Goal: Information Seeking & Learning: Learn about a topic

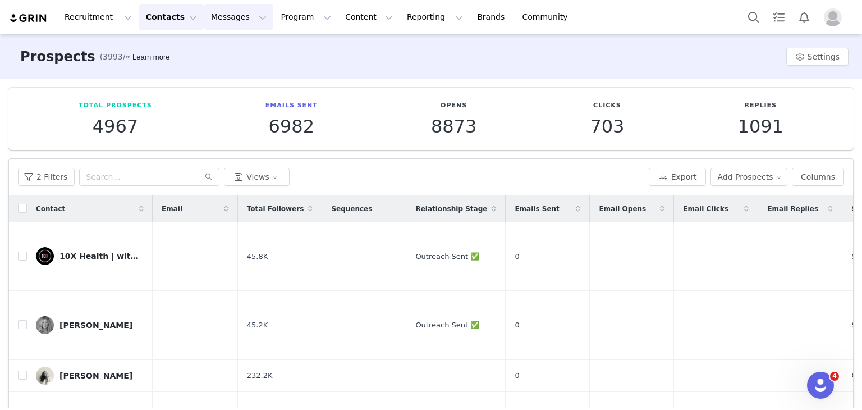
click at [213, 24] on button "Messages Messages" at bounding box center [238, 16] width 69 height 25
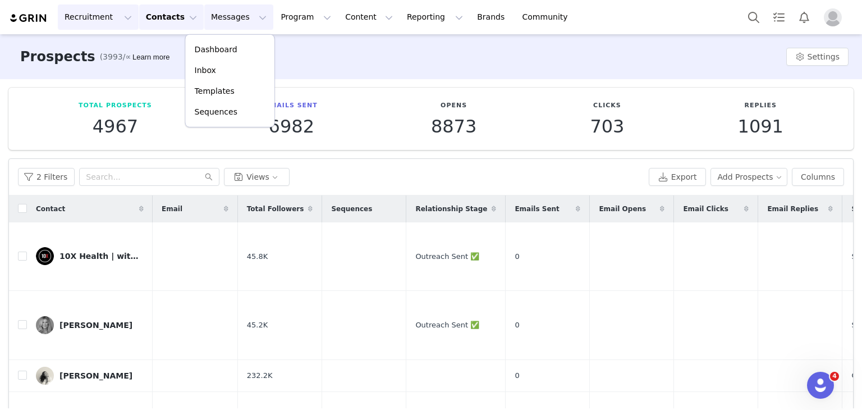
click at [83, 13] on button "Recruitment Recruitment" at bounding box center [98, 16] width 81 height 25
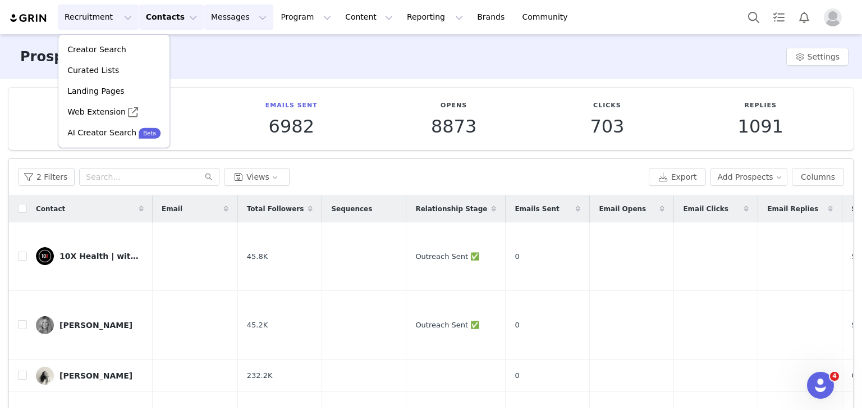
drag, startPoint x: 207, startPoint y: 22, endPoint x: 204, endPoint y: 30, distance: 8.9
click at [207, 23] on button "Messages Messages" at bounding box center [238, 16] width 69 height 25
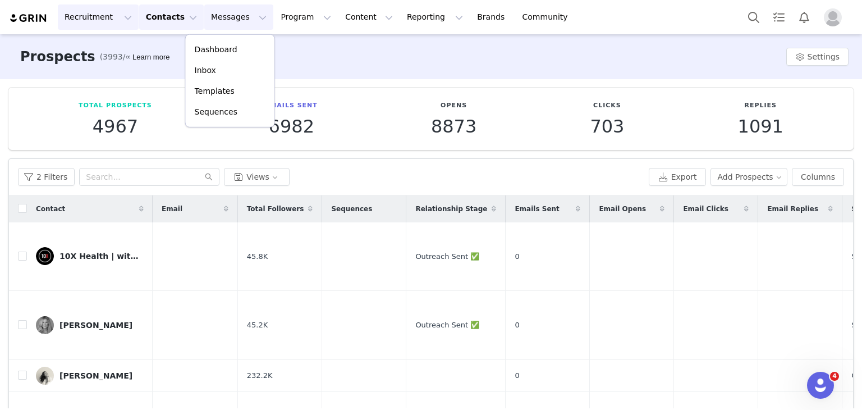
click at [99, 15] on button "Recruitment Recruitment" at bounding box center [98, 16] width 81 height 25
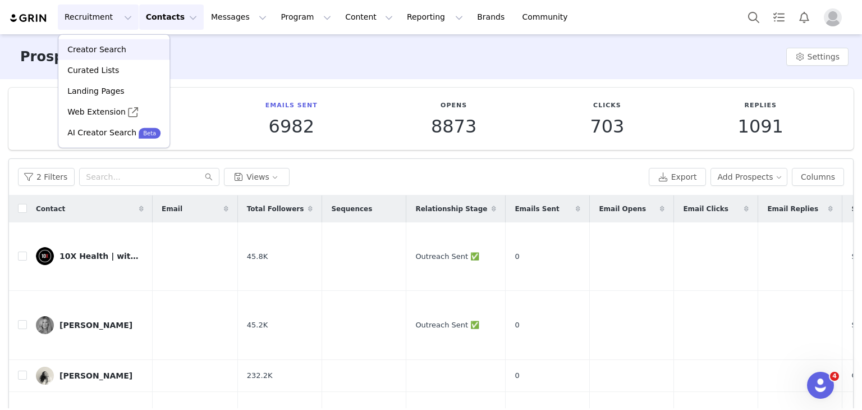
click at [91, 52] on p "Creator Search" at bounding box center [96, 50] width 59 height 12
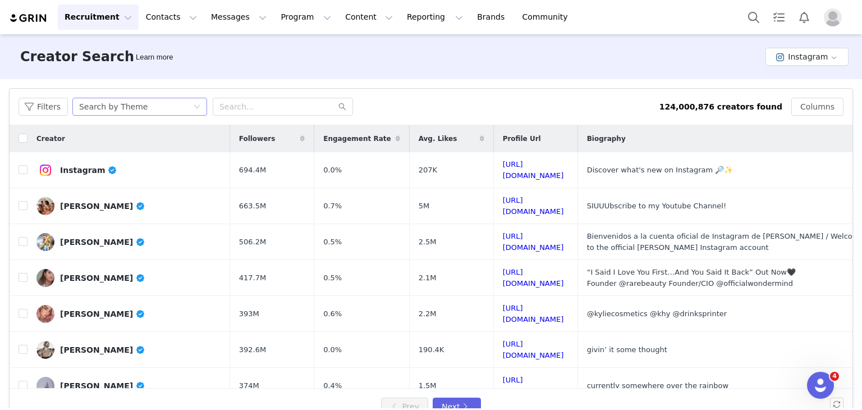
click at [171, 112] on div "Search by Theme" at bounding box center [136, 106] width 114 height 17
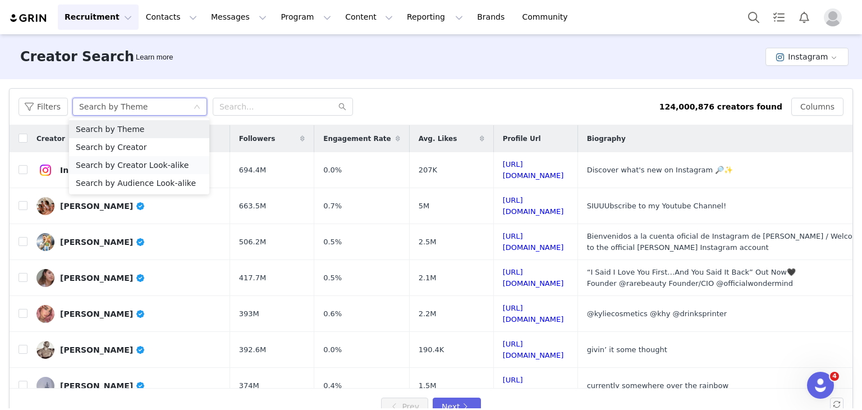
click at [136, 167] on li "Search by Creator Look-alike" at bounding box center [139, 165] width 140 height 18
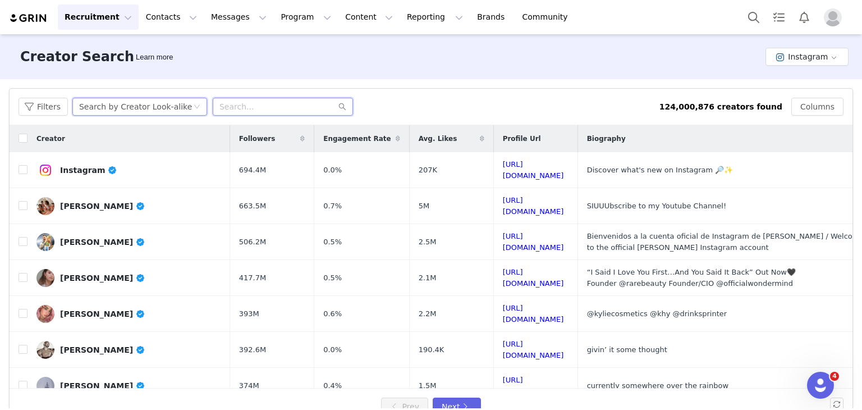
click at [245, 108] on input "text" at bounding box center [283, 107] width 140 height 18
click at [175, 106] on div "Search by Creator Look-alike" at bounding box center [136, 106] width 114 height 17
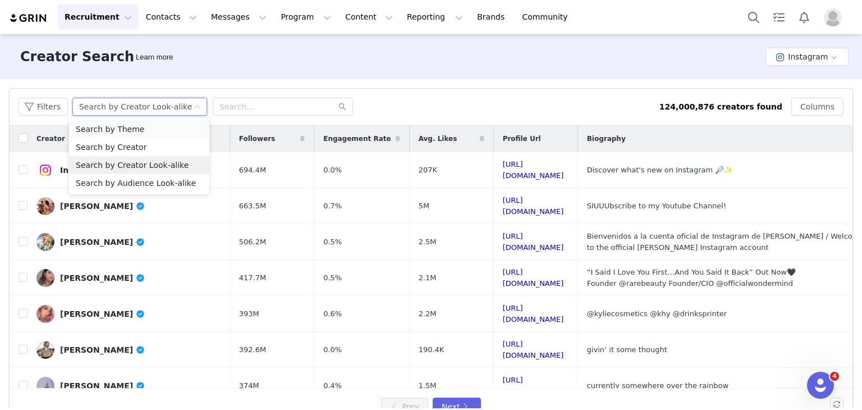
click at [123, 134] on li "Search by Theme" at bounding box center [139, 129] width 140 height 18
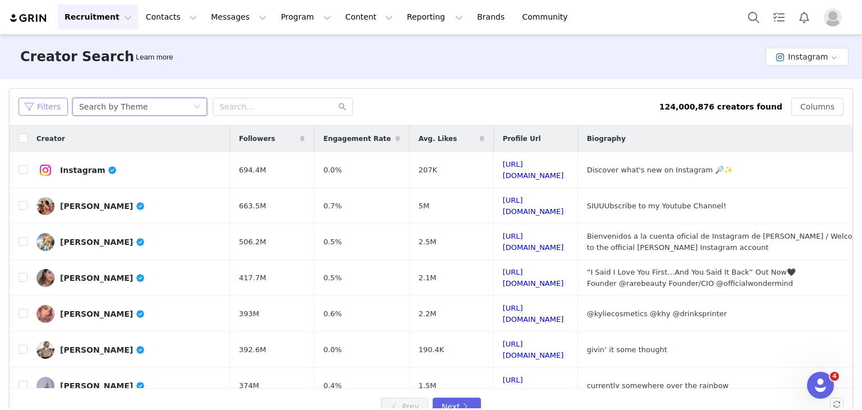
click at [38, 106] on button "Filters" at bounding box center [43, 107] width 49 height 18
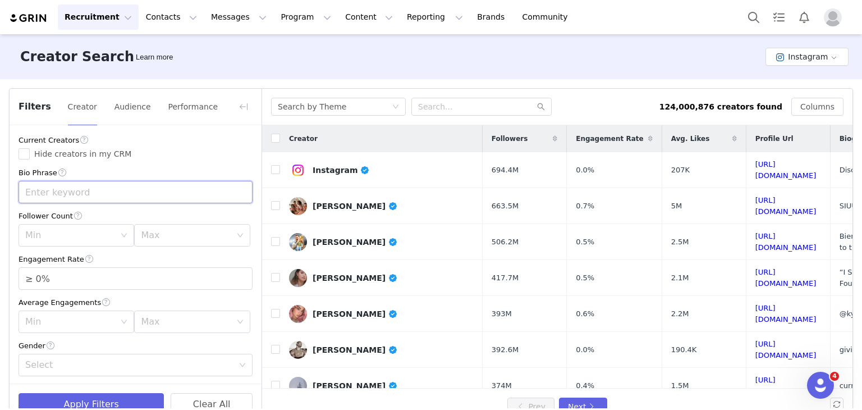
click at [69, 188] on input "text" at bounding box center [136, 192] width 234 height 22
click at [52, 191] on input "text" at bounding box center [136, 192] width 234 height 22
click at [104, 239] on div "Min" at bounding box center [70, 235] width 90 height 11
type input "nutritionist"
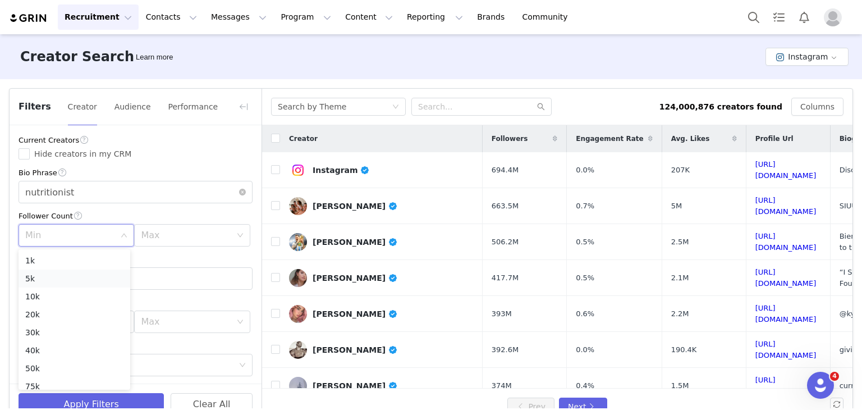
click at [25, 277] on li "5k" at bounding box center [75, 278] width 112 height 18
click at [161, 225] on div "Max" at bounding box center [188, 235] width 95 height 21
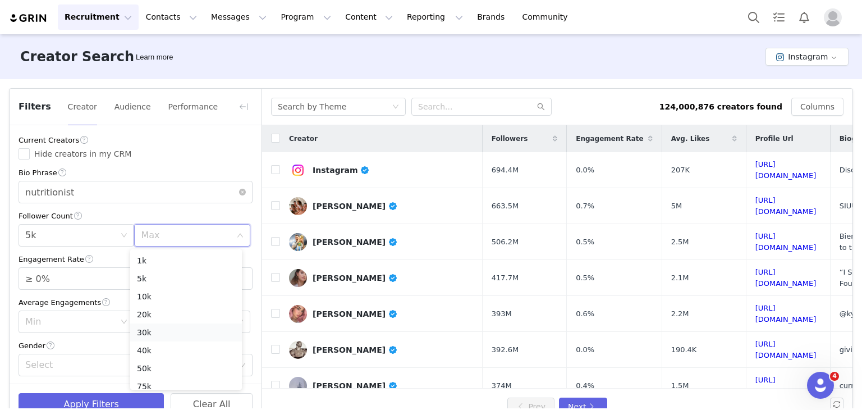
click at [147, 329] on li "30k" at bounding box center [186, 332] width 112 height 18
click at [166, 213] on div "Follower Count" at bounding box center [136, 216] width 234 height 12
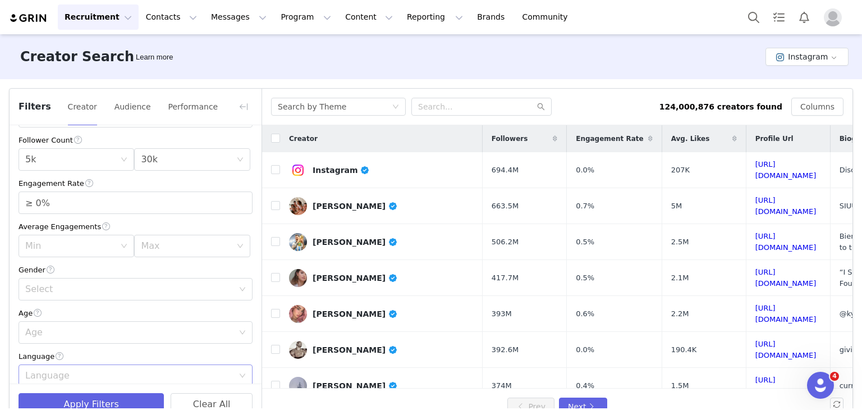
scroll to position [168, 0]
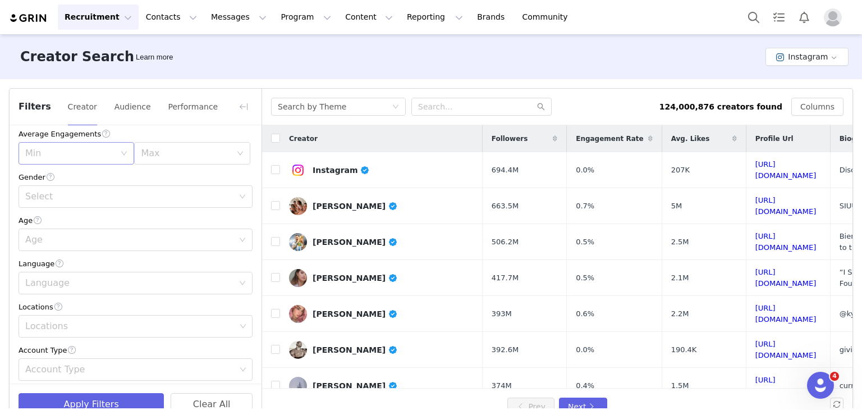
click at [79, 161] on div "Min" at bounding box center [72, 153] width 95 height 21
click at [148, 172] on div "Gender" at bounding box center [136, 177] width 234 height 12
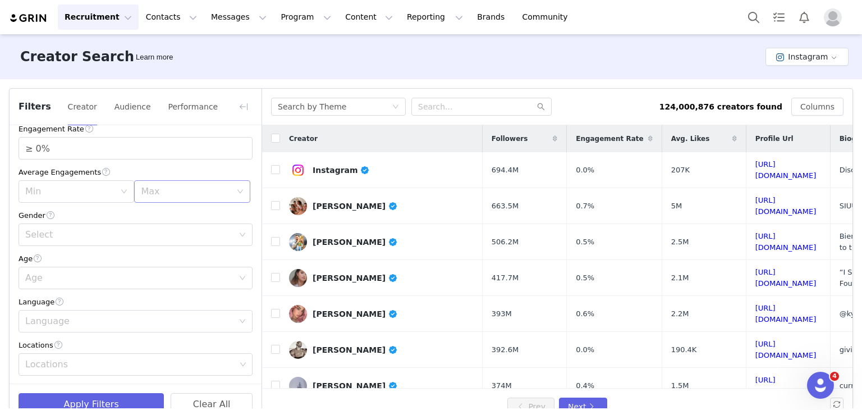
scroll to position [56, 0]
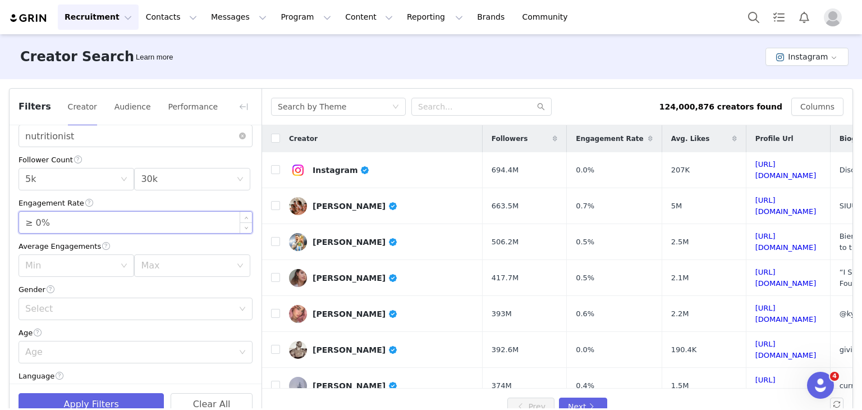
click at [95, 226] on input "≥ 0%" at bounding box center [135, 222] width 233 height 21
click at [40, 221] on input "≥ 0%" at bounding box center [135, 222] width 233 height 21
type input "≥ 3%"
click at [130, 194] on div "Current Creators Hide creators in my CRM Bio Phrase nutritionist Follower Count…" at bounding box center [136, 381] width 252 height 624
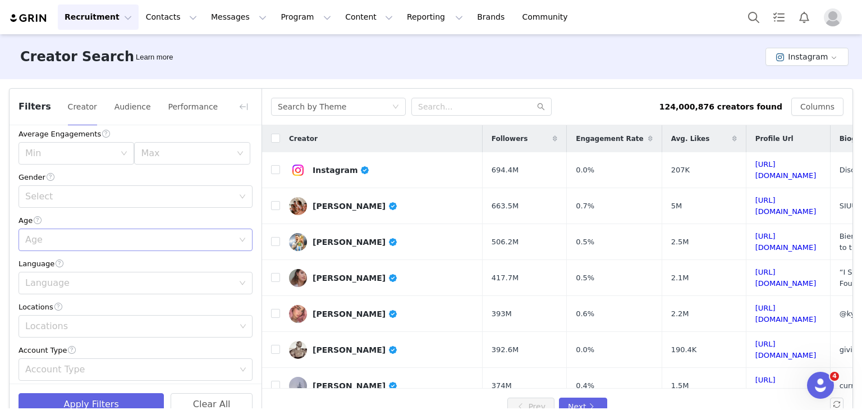
click at [76, 236] on div "Age" at bounding box center [129, 239] width 208 height 11
click at [58, 284] on li "25-34" at bounding box center [132, 283] width 226 height 18
click at [126, 223] on div "Age" at bounding box center [136, 220] width 234 height 12
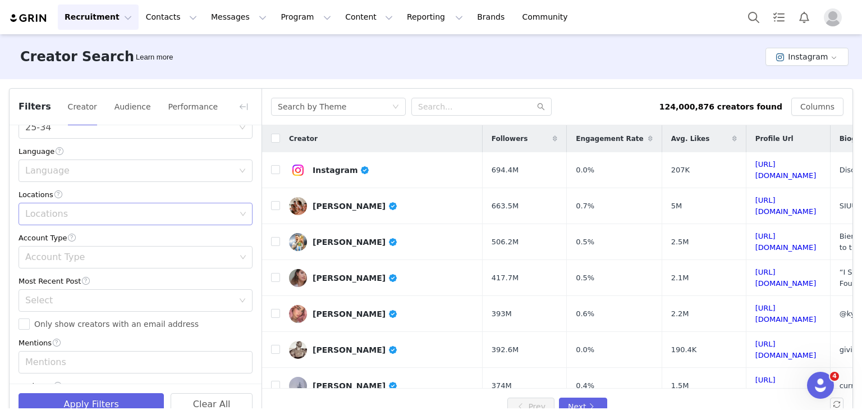
click at [63, 223] on div "Locations" at bounding box center [131, 213] width 219 height 21
type input "[GEOGRAPHIC_DATA]"
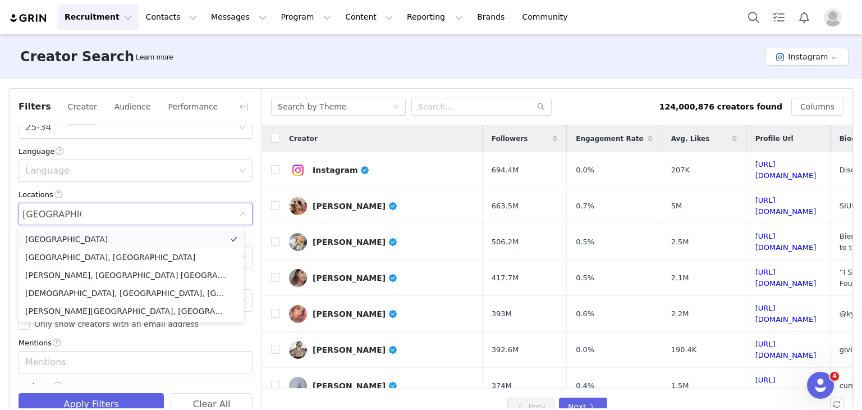
click at [45, 245] on li "[GEOGRAPHIC_DATA]" at bounding box center [132, 239] width 226 height 18
click at [99, 187] on div "Current Creators Hide creators in my CRM Bio Phrase nutritionist Follower Count…" at bounding box center [136, 157] width 252 height 624
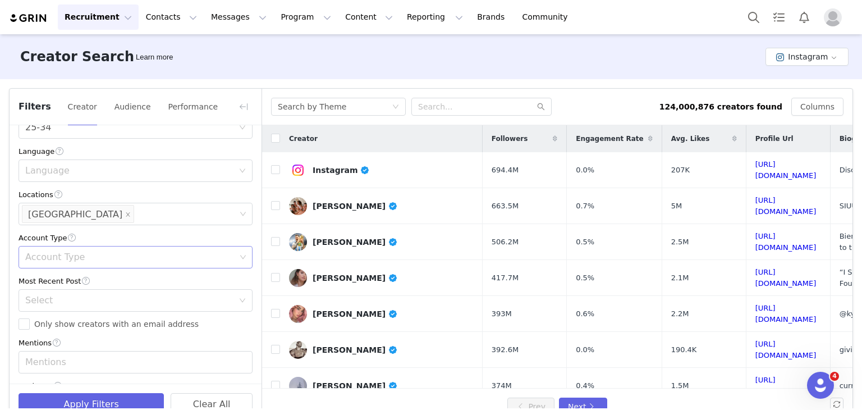
click at [115, 254] on div "Account Type" at bounding box center [130, 256] width 210 height 11
click at [51, 279] on li "Regular" at bounding box center [132, 282] width 226 height 18
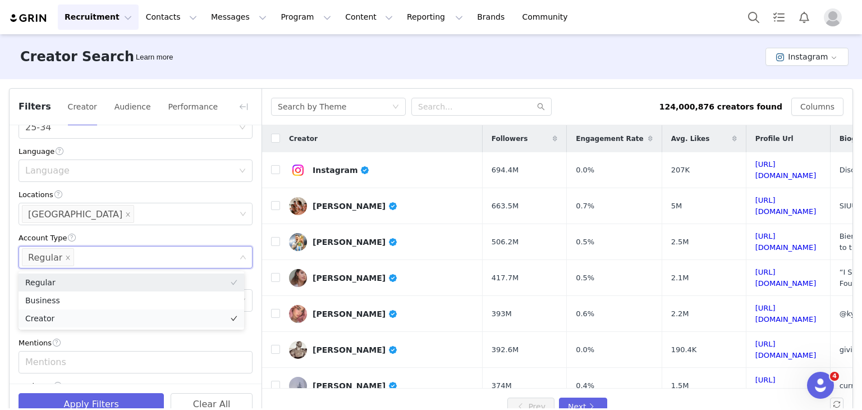
click at [61, 317] on li "Creator" at bounding box center [132, 318] width 226 height 18
click at [132, 240] on div "Account Type" at bounding box center [136, 238] width 234 height 12
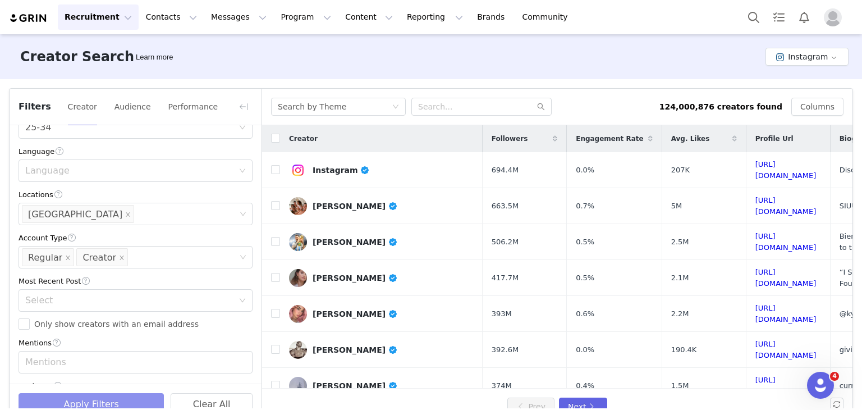
click at [95, 402] on button "Apply Filters" at bounding box center [91, 404] width 145 height 22
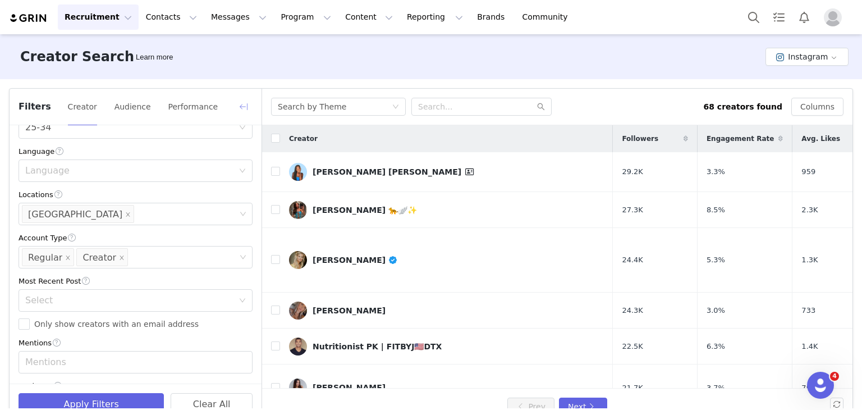
click at [244, 106] on button "button" at bounding box center [244, 107] width 18 height 18
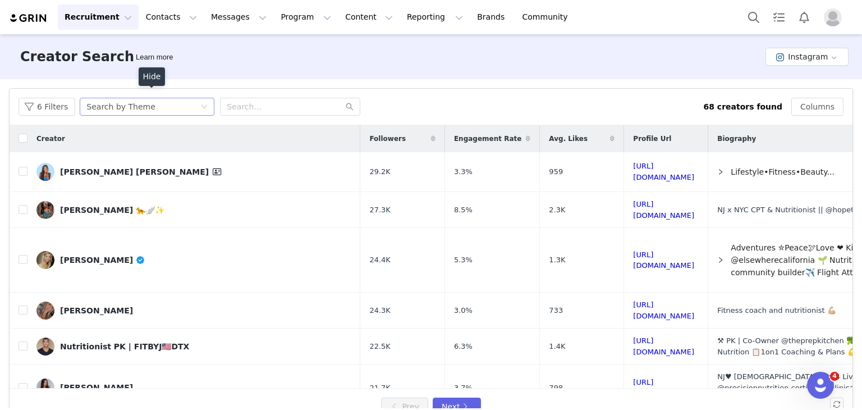
scroll to position [505, 0]
click at [633, 172] on link "[URL][DOMAIN_NAME]" at bounding box center [663, 172] width 61 height 20
click at [633, 210] on link "[URL][DOMAIN_NAME]" at bounding box center [663, 210] width 61 height 20
click at [633, 254] on link "[URL][DOMAIN_NAME]" at bounding box center [663, 260] width 61 height 20
click at [633, 304] on link "[URL][DOMAIN_NAME]" at bounding box center [663, 310] width 61 height 20
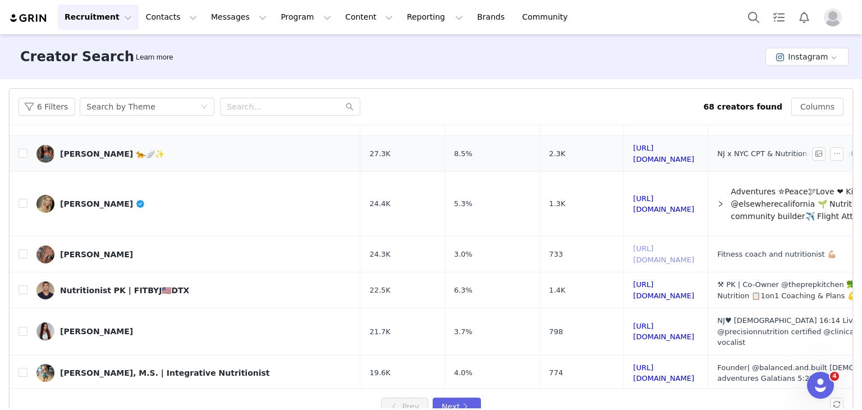
scroll to position [112, 0]
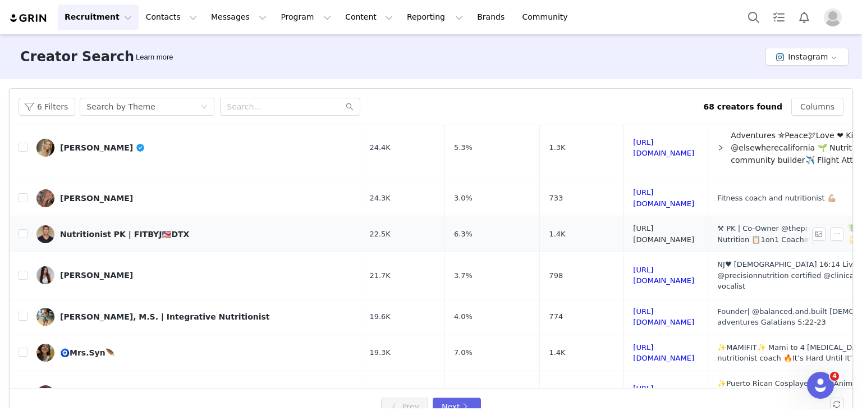
click at [637, 229] on link "[URL][DOMAIN_NAME]" at bounding box center [663, 234] width 61 height 20
click at [633, 266] on link "[URL][DOMAIN_NAME]" at bounding box center [663, 276] width 61 height 20
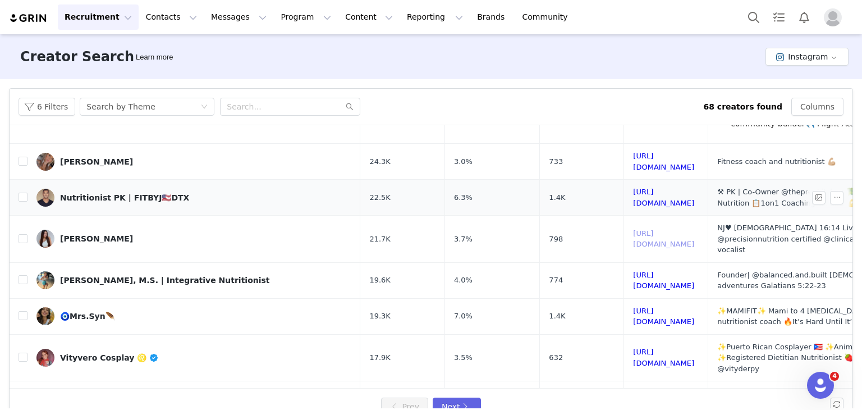
scroll to position [168, 0]
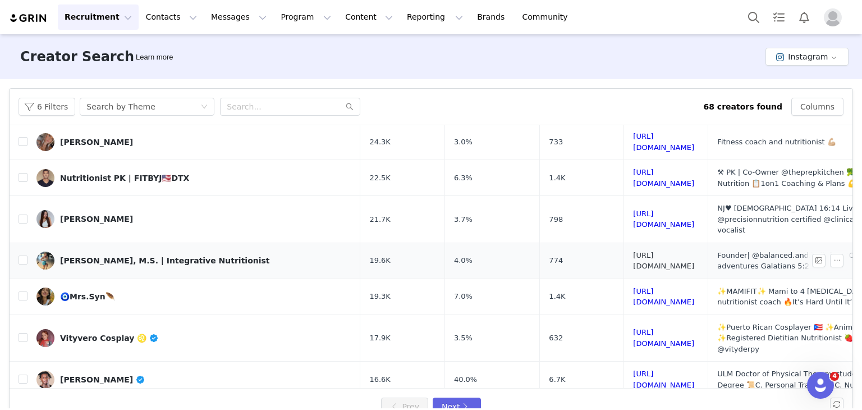
click at [633, 251] on link "[URL][DOMAIN_NAME]" at bounding box center [663, 261] width 61 height 20
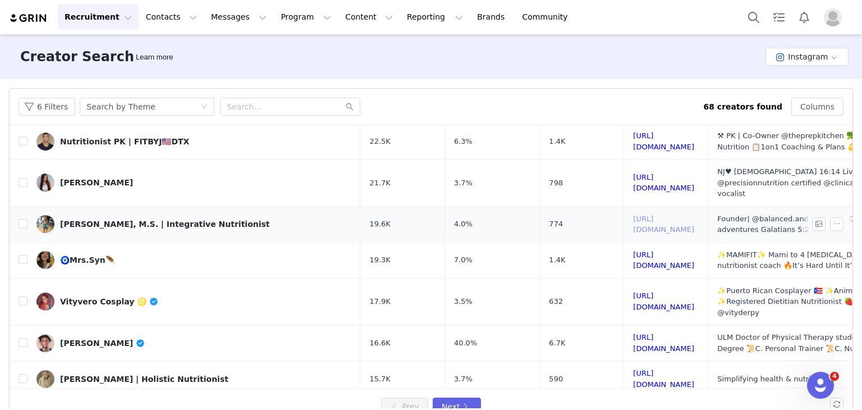
scroll to position [225, 0]
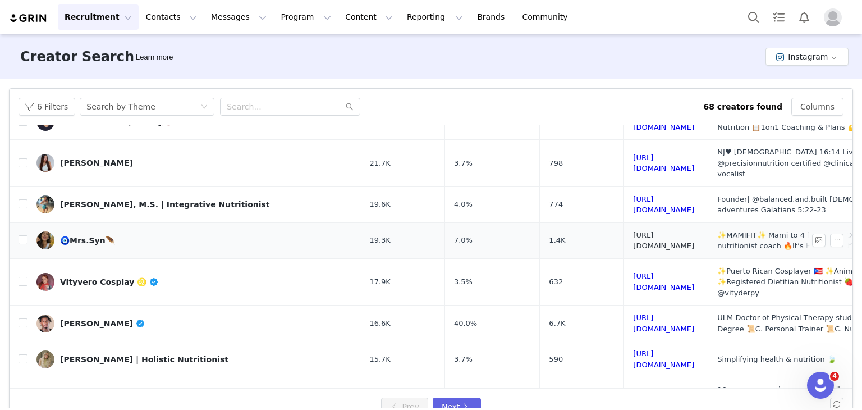
click at [633, 231] on link "[URL][DOMAIN_NAME]" at bounding box center [663, 241] width 61 height 20
click at [633, 313] on link "[URL][DOMAIN_NAME]" at bounding box center [663, 323] width 61 height 20
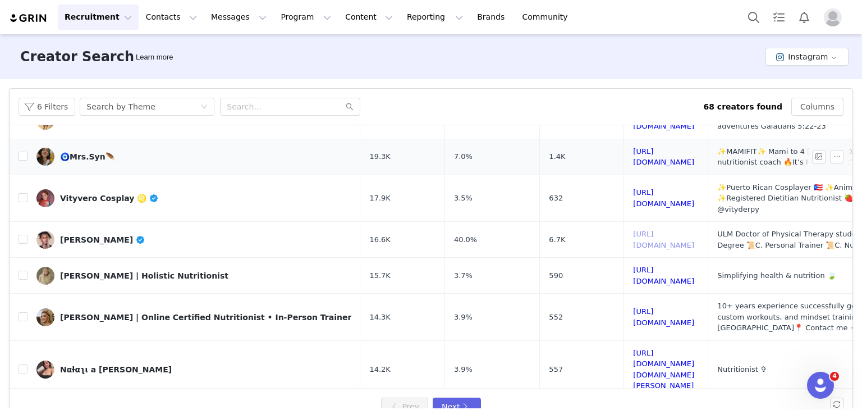
scroll to position [337, 0]
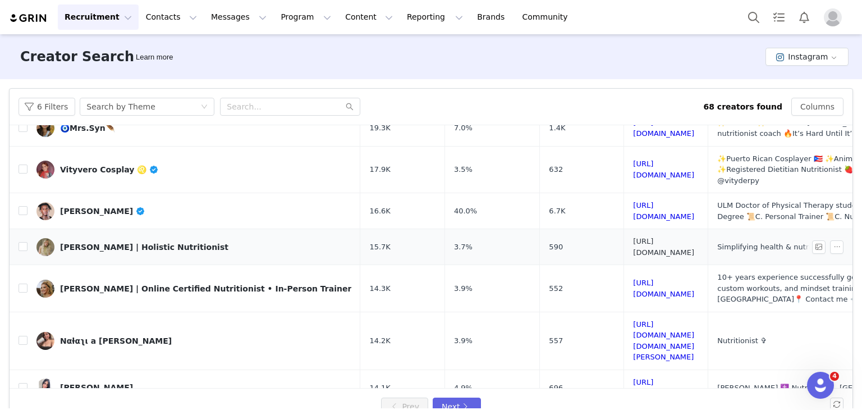
click at [633, 237] on link "[URL][DOMAIN_NAME]" at bounding box center [663, 247] width 61 height 20
click at [225, 238] on link "[PERSON_NAME] | Holistic Nutritionist" at bounding box center [193, 247] width 315 height 18
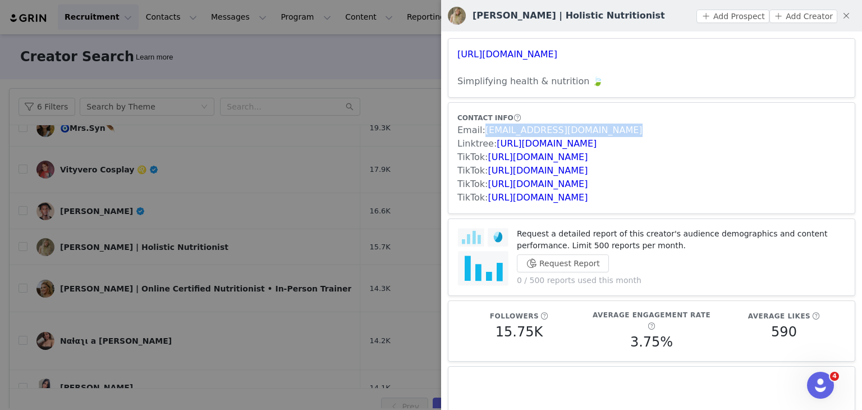
drag, startPoint x: 612, startPoint y: 129, endPoint x: 483, endPoint y: 130, distance: 129.7
click at [483, 130] on div "Email: [EMAIL_ADDRESS][DOMAIN_NAME]" at bounding box center [651, 129] width 388 height 13
copy link "[EMAIL_ADDRESS][DOMAIN_NAME]"
click at [176, 198] on div at bounding box center [431, 205] width 862 height 410
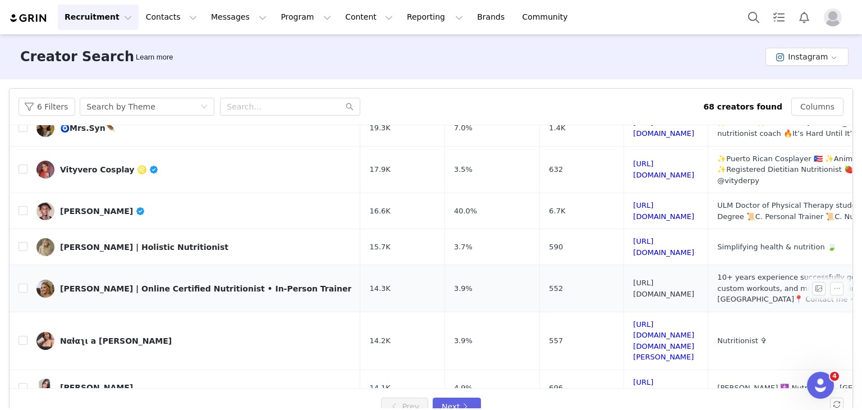
click at [633, 278] on link "[URL][DOMAIN_NAME]" at bounding box center [663, 288] width 61 height 20
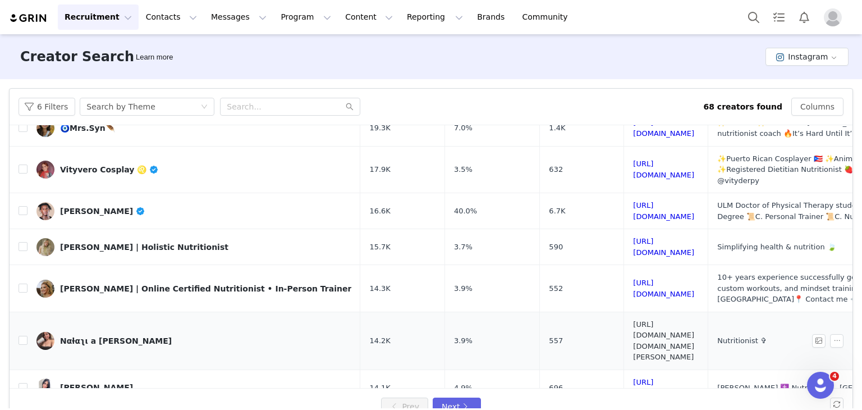
click at [633, 320] on link "[URL][DOMAIN_NAME][DOMAIN_NAME][PERSON_NAME]" at bounding box center [663, 341] width 61 height 42
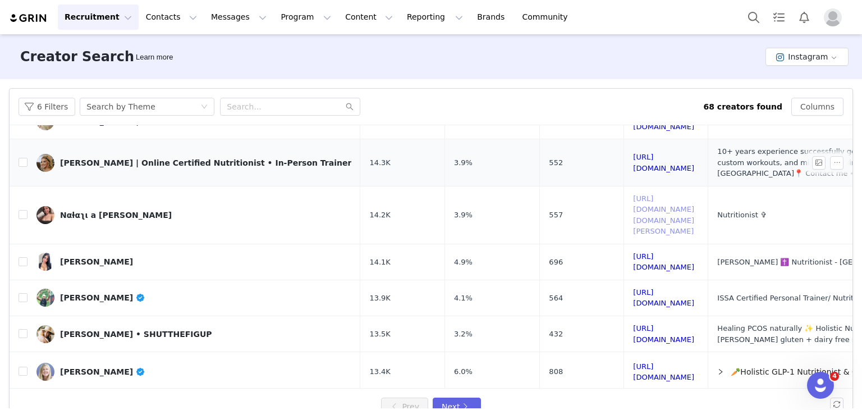
scroll to position [496, 0]
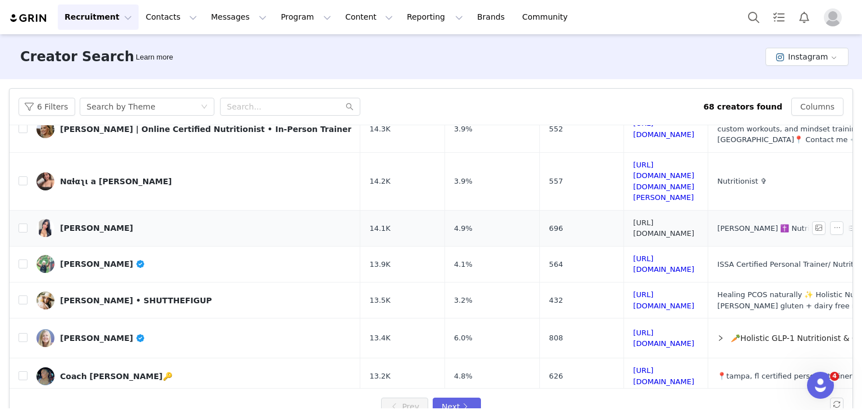
click at [633, 218] on link "[URL][DOMAIN_NAME]" at bounding box center [663, 228] width 61 height 20
click at [633, 254] on link "[URL][DOMAIN_NAME]" at bounding box center [663, 264] width 61 height 20
click at [633, 290] on link "[URL][DOMAIN_NAME]" at bounding box center [663, 300] width 61 height 20
click at [635, 328] on link "[URL][DOMAIN_NAME]" at bounding box center [663, 338] width 61 height 20
drag, startPoint x: 39, startPoint y: 103, endPoint x: 67, endPoint y: 113, distance: 30.4
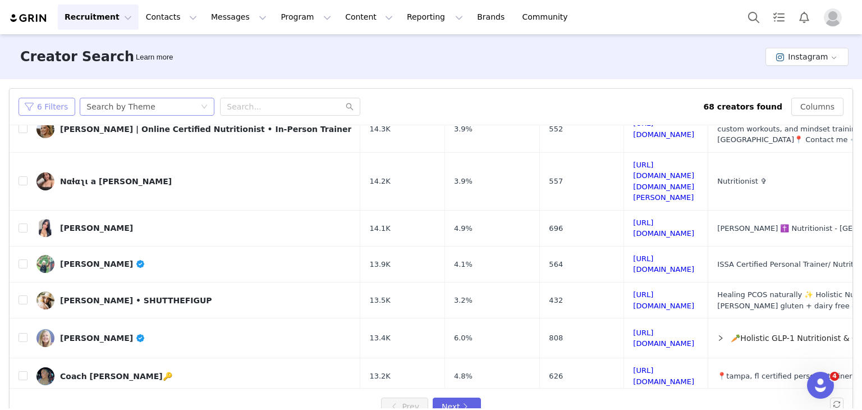
click at [39, 103] on button "6 Filters" at bounding box center [47, 107] width 57 height 18
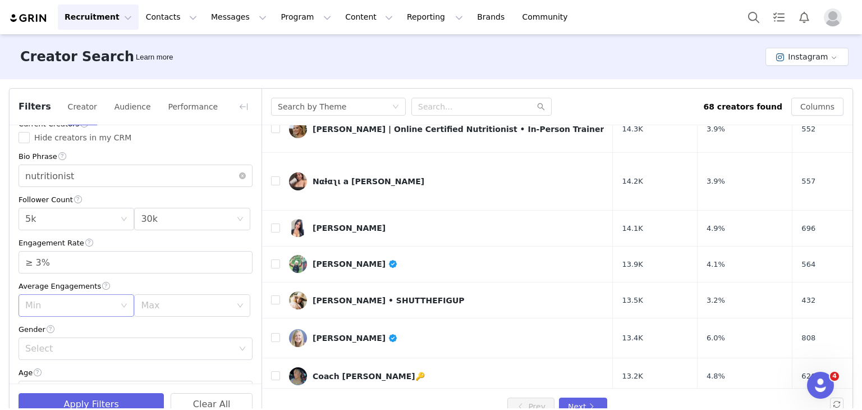
scroll to position [0, 0]
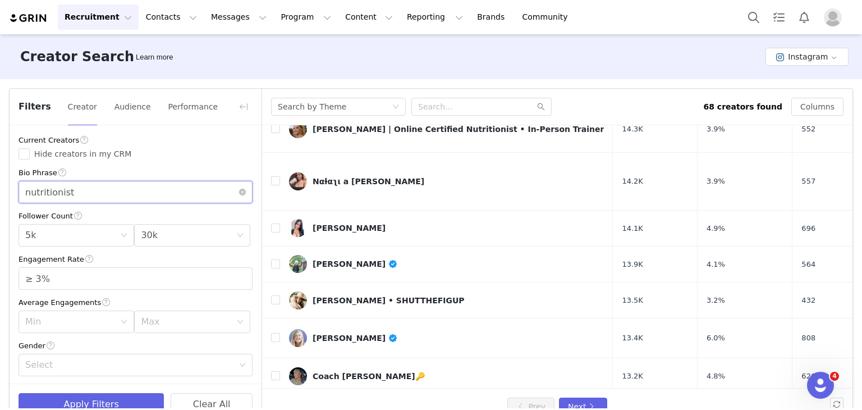
click at [108, 191] on input "nutritionist" at bounding box center [136, 192] width 234 height 22
type input "nutritionist UGC"
click at [128, 402] on button "Apply Filters" at bounding box center [91, 404] width 145 height 22
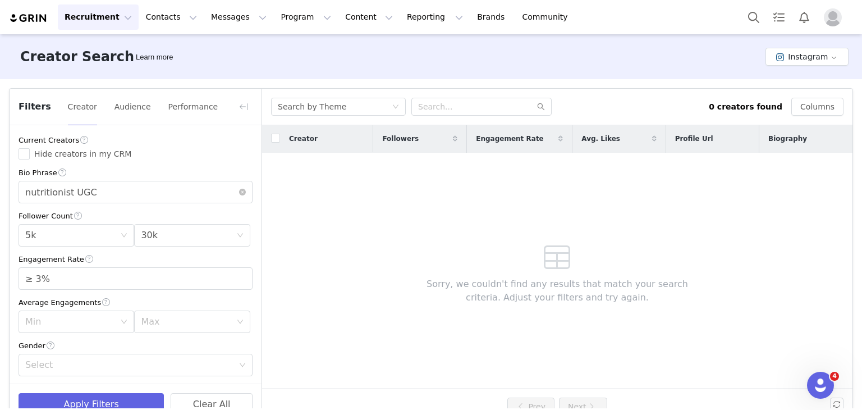
click at [200, 408] on div "Recruitment Recruitment Creator Search Curated Lists Landing Pages Web Extensio…" at bounding box center [431, 205] width 862 height 410
click at [197, 403] on button "Clear All" at bounding box center [212, 404] width 82 height 22
type input "≥ 0%"
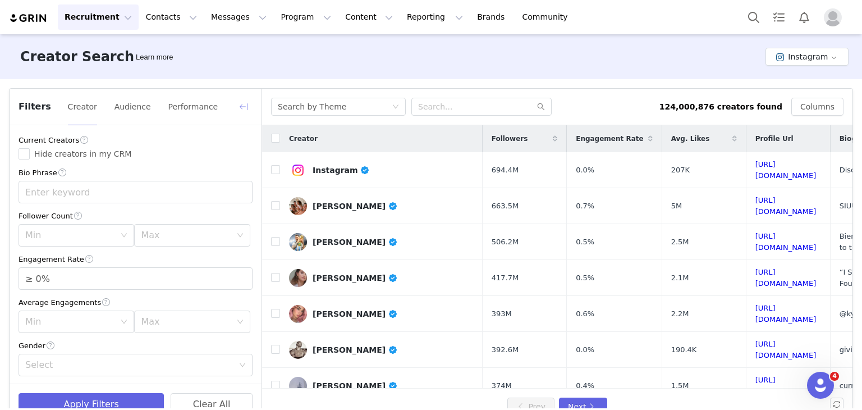
click at [242, 99] on button "button" at bounding box center [244, 107] width 18 height 18
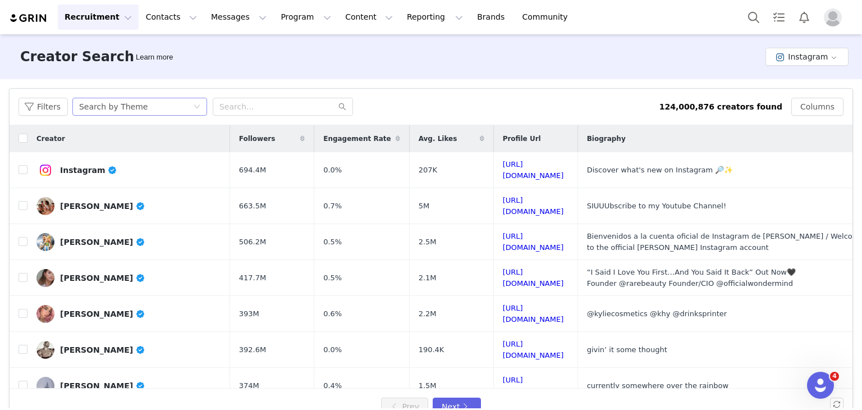
click at [166, 109] on div "Search by Theme" at bounding box center [136, 106] width 114 height 17
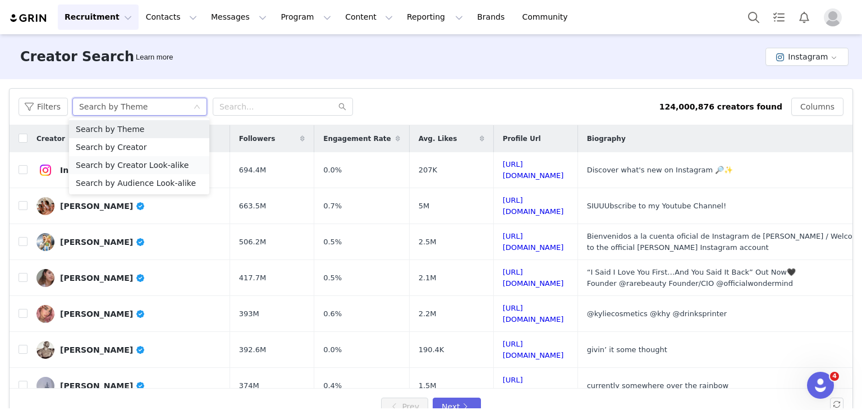
click at [126, 165] on li "Search by Creator Look-alike" at bounding box center [139, 165] width 140 height 18
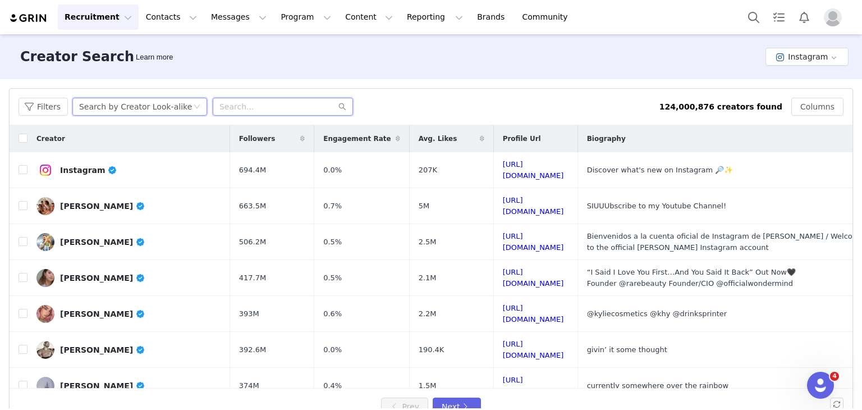
click at [267, 107] on input "text" at bounding box center [283, 107] width 140 height 18
paste input "taytrace"
type input "taytrace"
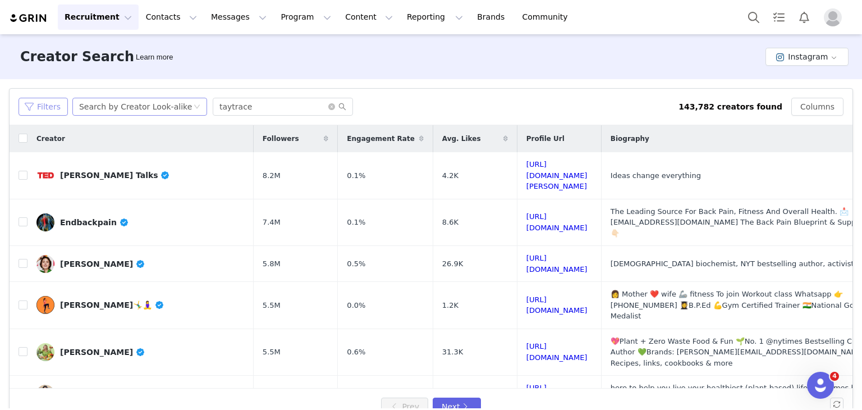
click at [49, 104] on button "Filters" at bounding box center [43, 107] width 49 height 18
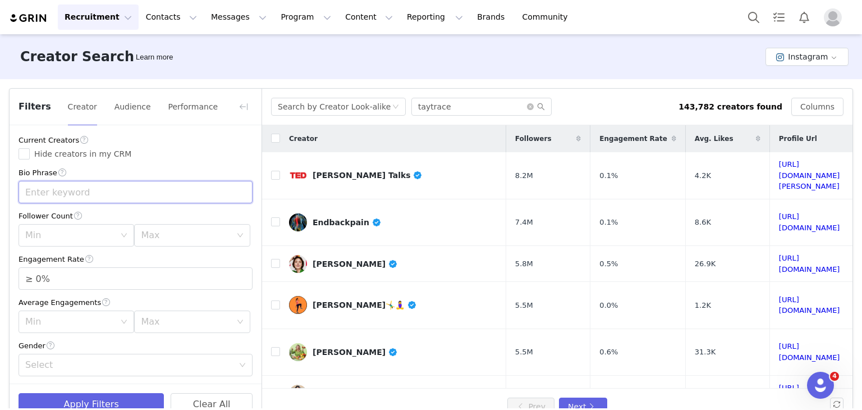
click at [49, 196] on input "text" at bounding box center [136, 192] width 234 height 22
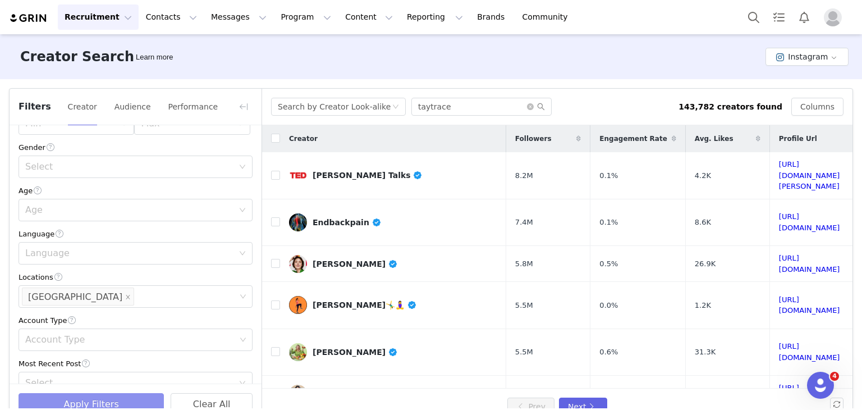
scroll to position [225, 0]
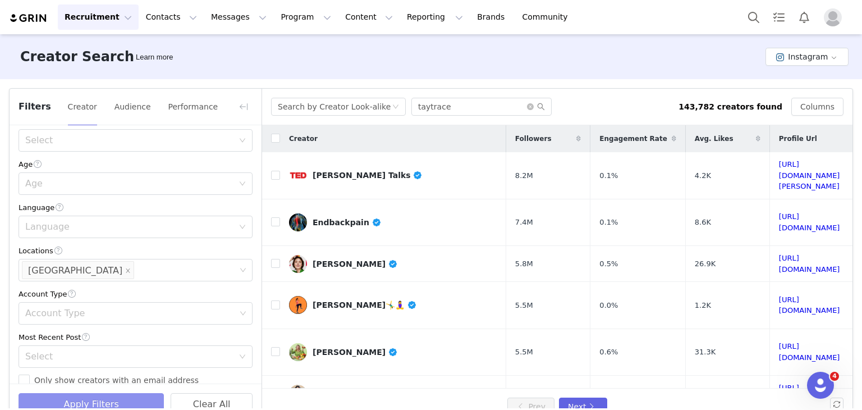
type input "UGC"
click at [99, 398] on button "Apply Filters" at bounding box center [91, 404] width 145 height 22
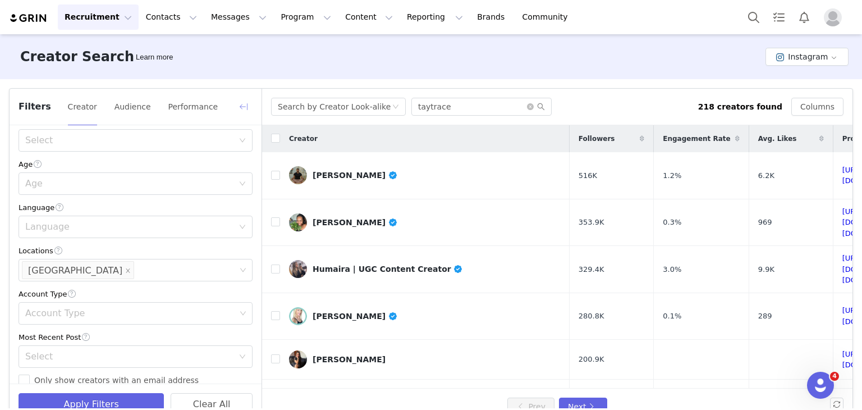
click at [247, 102] on button "button" at bounding box center [244, 107] width 18 height 18
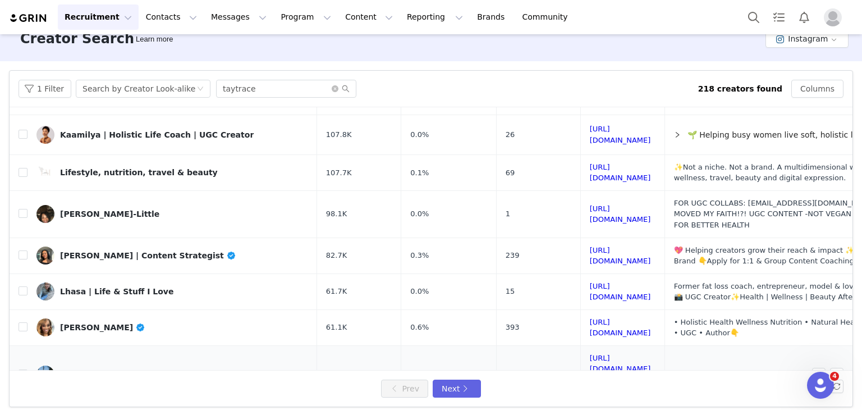
scroll to position [26, 0]
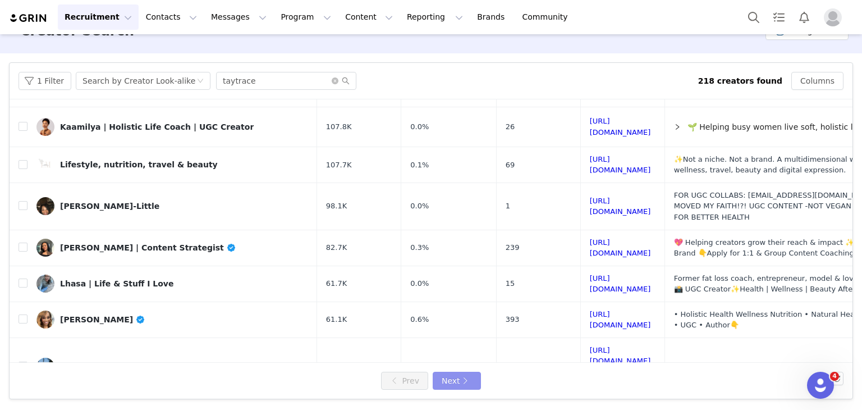
click at [456, 379] on button "Next" at bounding box center [457, 381] width 48 height 18
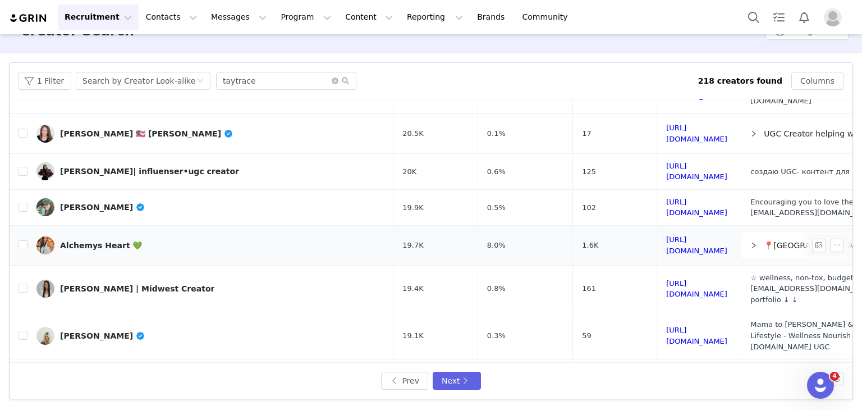
scroll to position [511, 0]
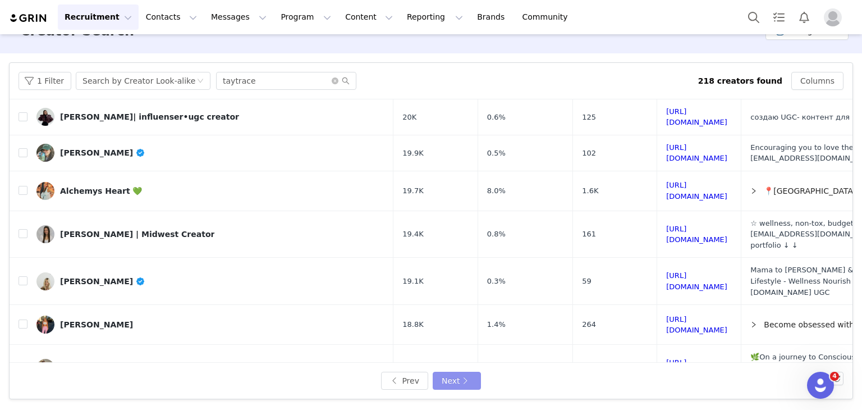
click at [433, 382] on button "Next" at bounding box center [457, 381] width 48 height 18
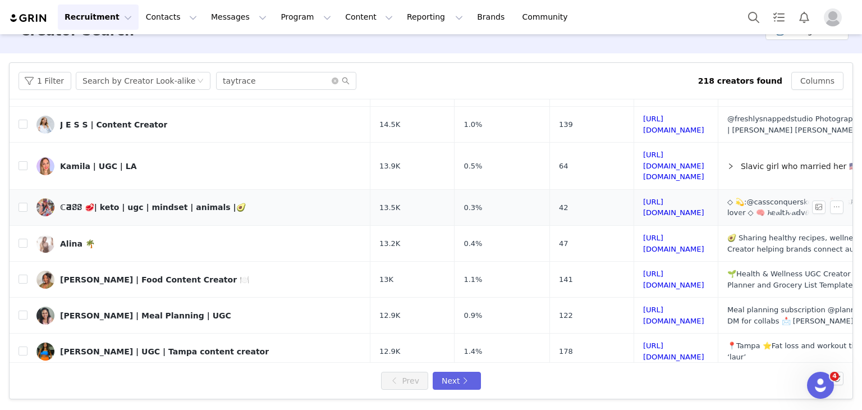
scroll to position [495, 0]
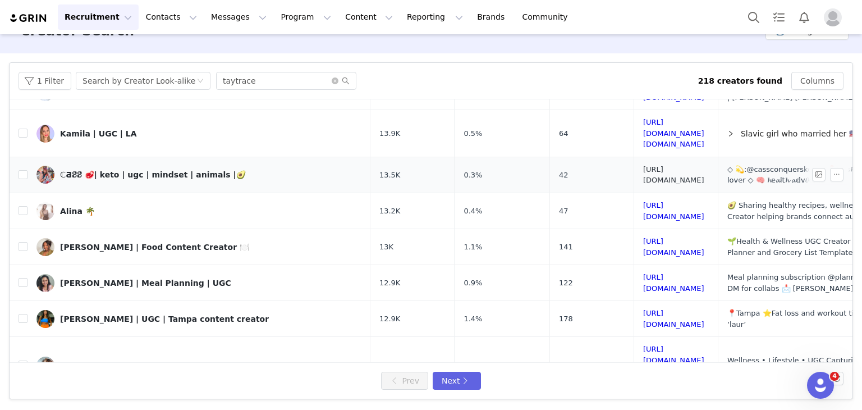
click at [676, 165] on link "[URL][DOMAIN_NAME]" at bounding box center [673, 175] width 61 height 20
click at [467, 380] on button "Next" at bounding box center [457, 381] width 48 height 18
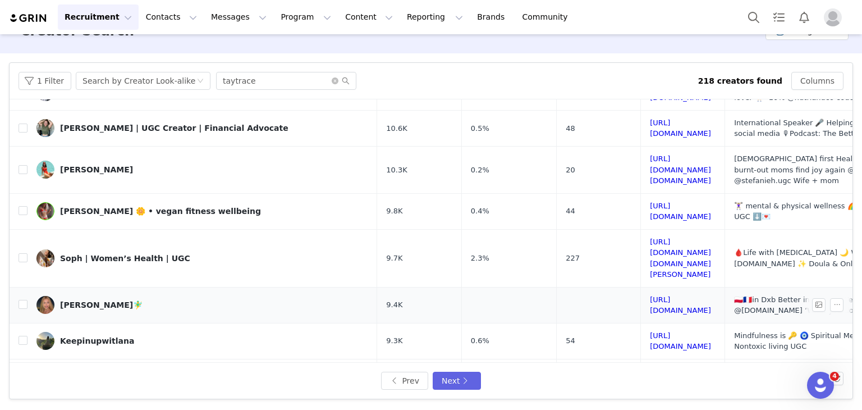
scroll to position [488, 0]
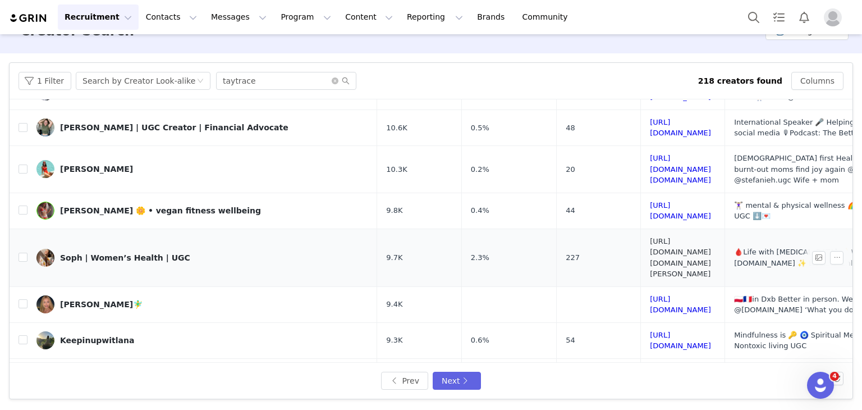
click at [664, 237] on link "[URL][DOMAIN_NAME][DOMAIN_NAME][PERSON_NAME]" at bounding box center [680, 258] width 61 height 42
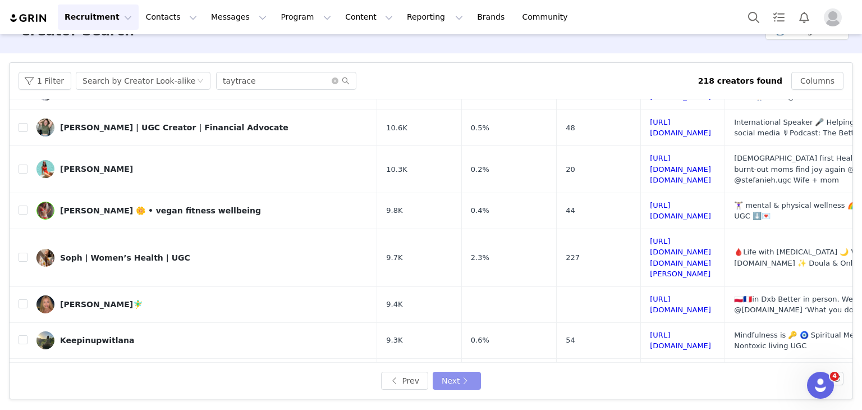
click at [458, 387] on button "Next" at bounding box center [457, 381] width 48 height 18
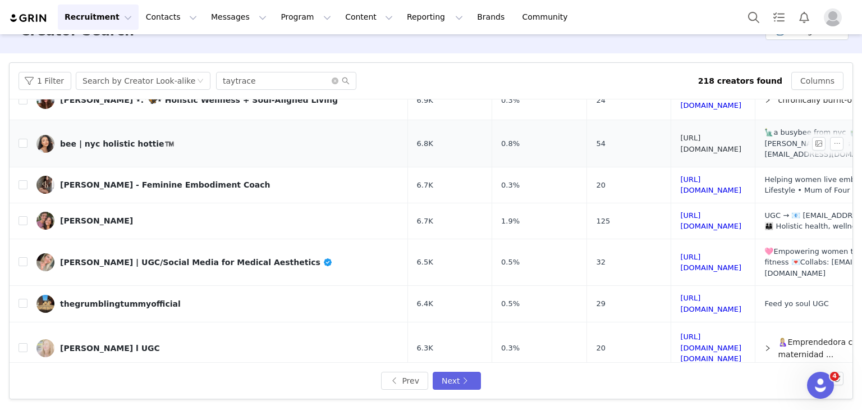
scroll to position [507, 0]
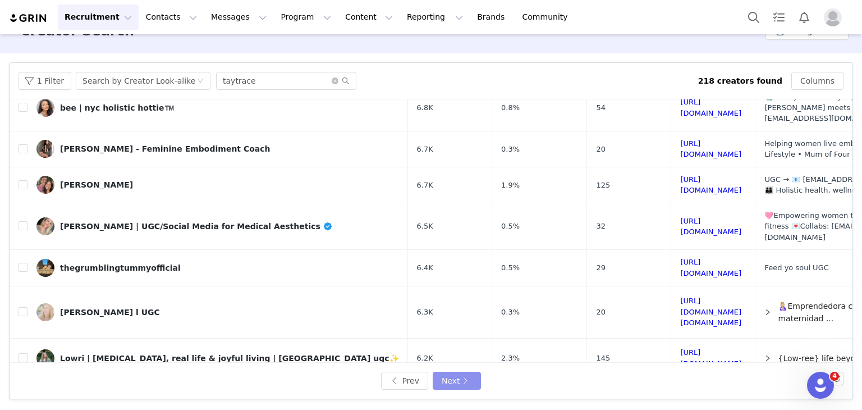
click at [465, 377] on button "Next" at bounding box center [457, 381] width 48 height 18
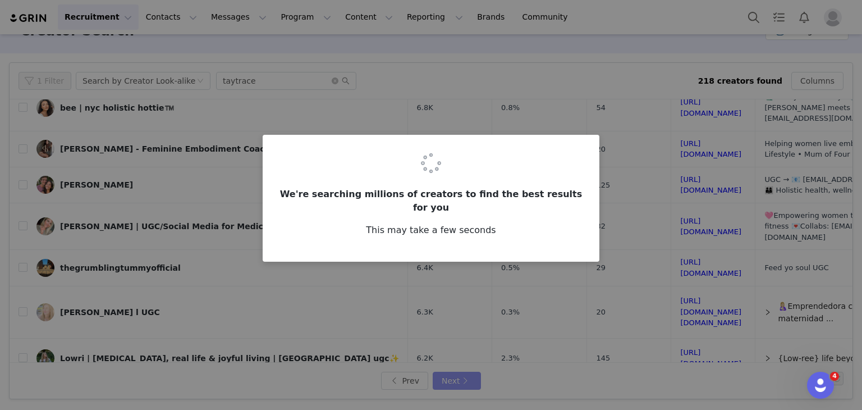
scroll to position [0, 0]
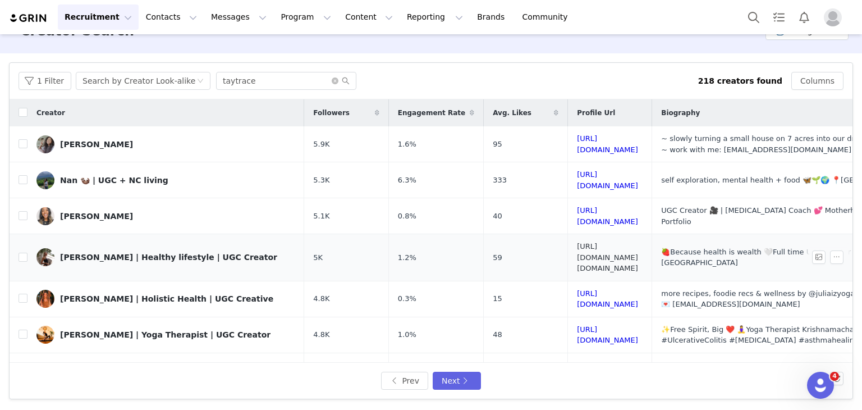
click at [579, 244] on link "[URL][DOMAIN_NAME][DOMAIN_NAME]" at bounding box center [607, 257] width 61 height 30
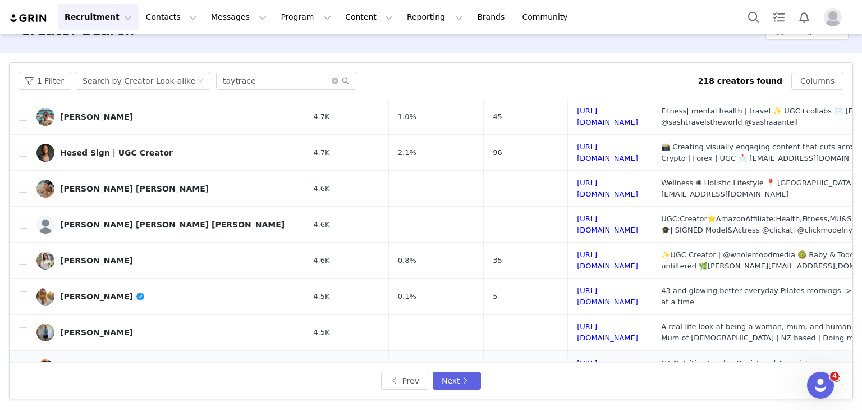
scroll to position [469, 0]
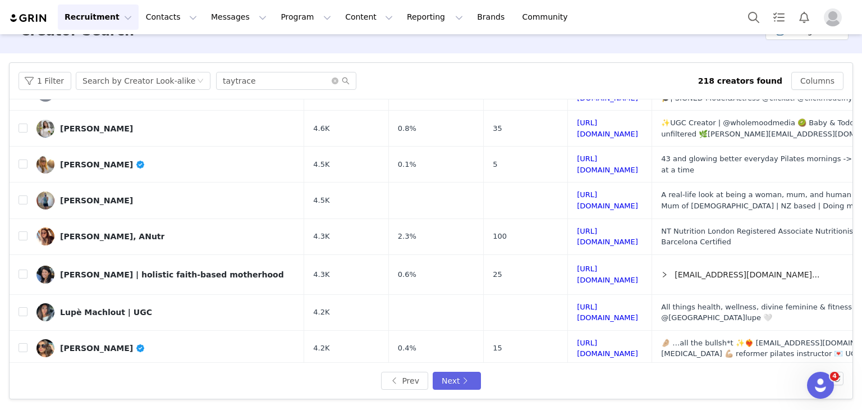
click at [629, 374] on link "[URL][DOMAIN_NAME][DOMAIN_NAME]" at bounding box center [607, 389] width 61 height 30
click at [619, 338] on link "[URL][DOMAIN_NAME]" at bounding box center [607, 348] width 61 height 20
click at [626, 303] on link "[URL][DOMAIN_NAME]" at bounding box center [607, 313] width 61 height 20
click at [35, 80] on button "1 Filter" at bounding box center [45, 81] width 53 height 18
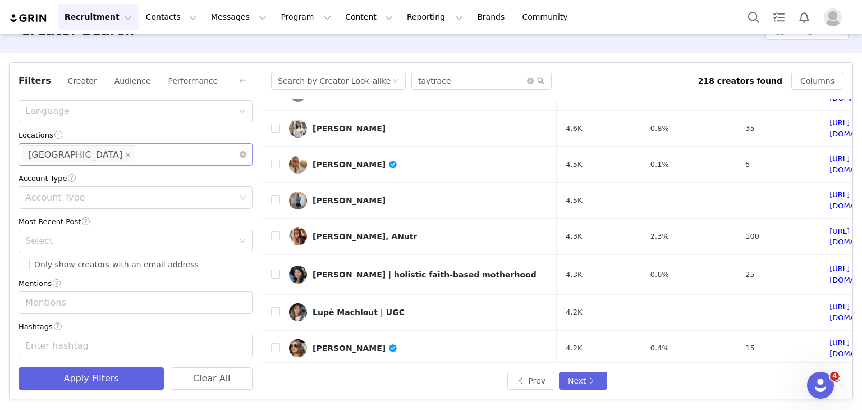
scroll to position [255, 0]
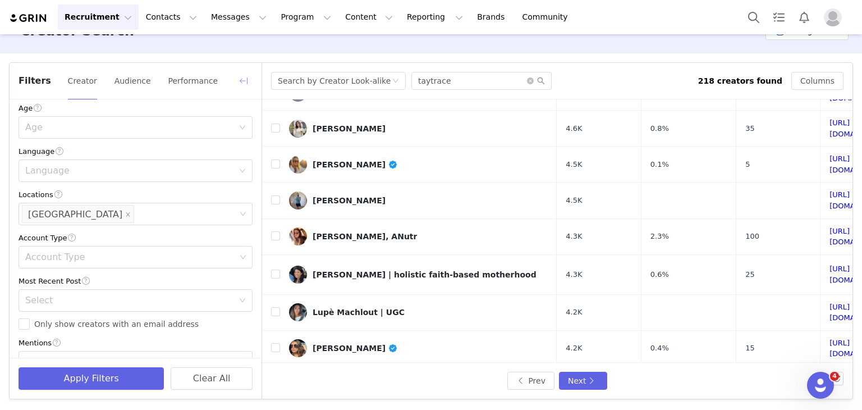
click at [249, 76] on button "button" at bounding box center [244, 81] width 18 height 18
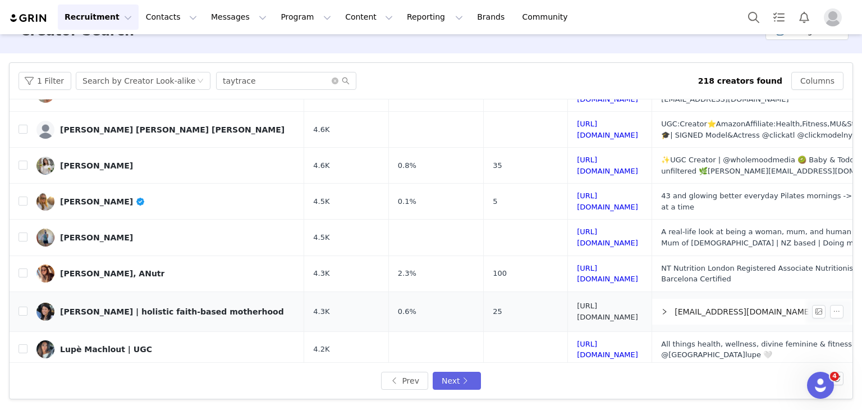
scroll to position [413, 0]
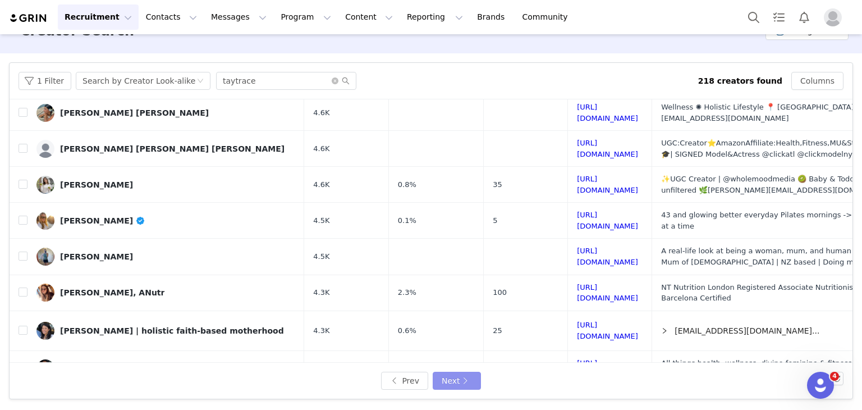
click at [449, 380] on button "Next" at bounding box center [457, 381] width 48 height 18
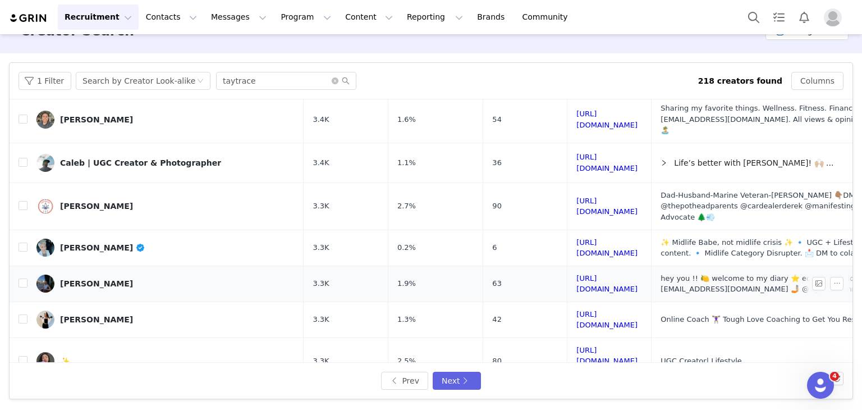
scroll to position [487, 0]
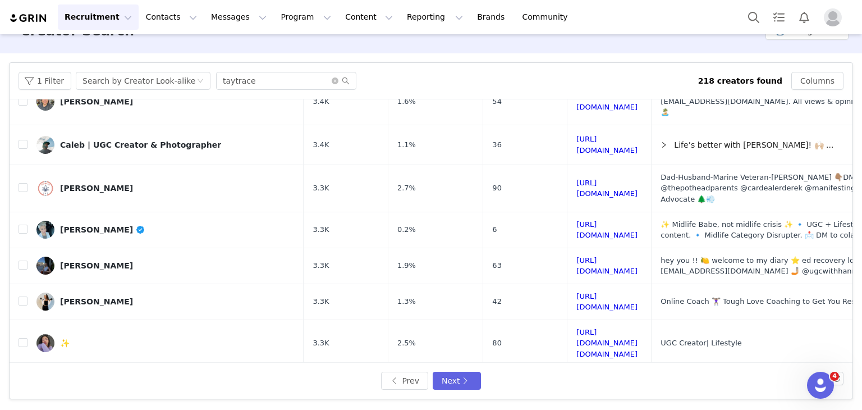
click at [588, 328] on link "[URL][DOMAIN_NAME][DOMAIN_NAME]" at bounding box center [606, 343] width 61 height 30
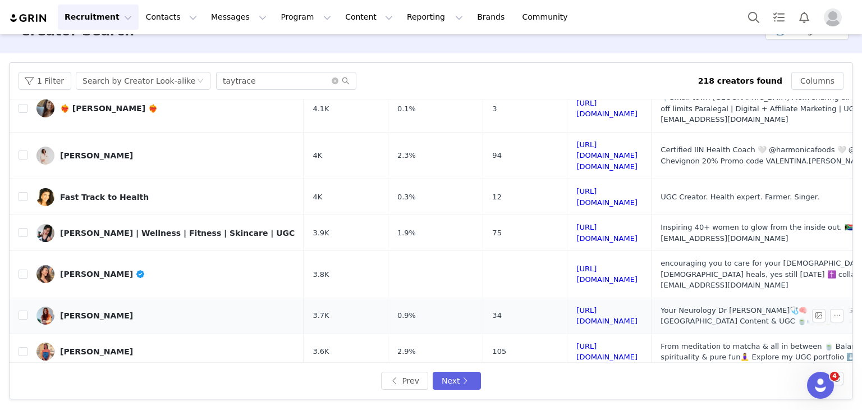
scroll to position [0, 0]
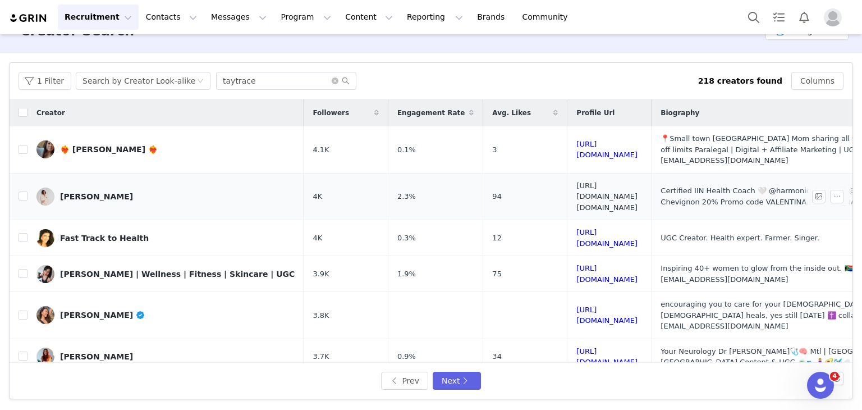
click at [576, 181] on link "[URL][DOMAIN_NAME][DOMAIN_NAME]" at bounding box center [606, 196] width 61 height 30
click at [622, 228] on link "[URL][DOMAIN_NAME]" at bounding box center [606, 238] width 61 height 20
click at [408, 387] on button "Prev" at bounding box center [404, 381] width 47 height 18
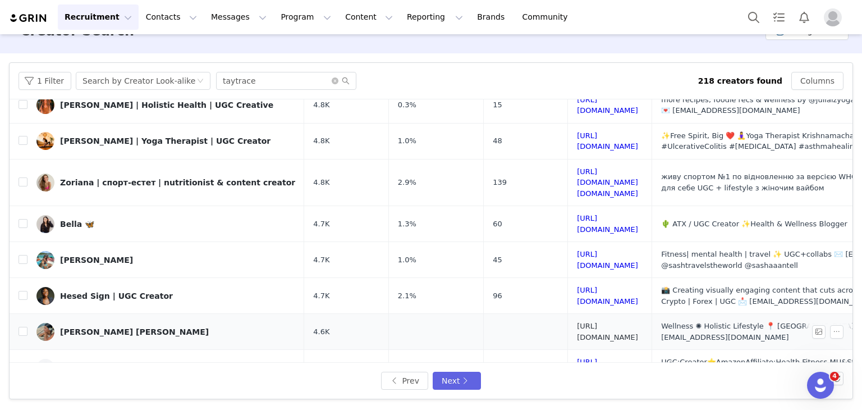
scroll to position [393, 0]
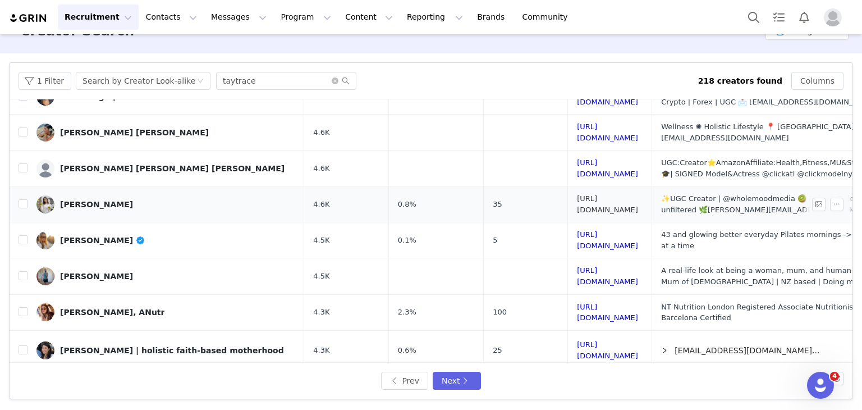
click at [610, 194] on link "[URL][DOMAIN_NAME]" at bounding box center [607, 204] width 61 height 20
click at [388, 374] on button "Prev" at bounding box center [404, 381] width 47 height 18
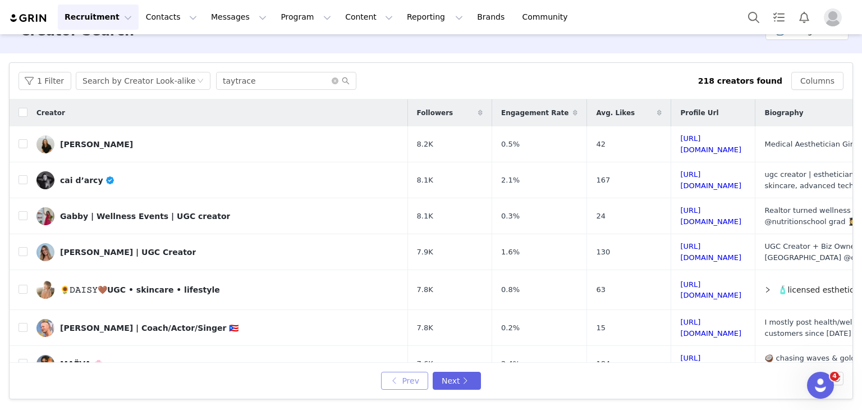
click at [404, 378] on button "Prev" at bounding box center [404, 381] width 47 height 18
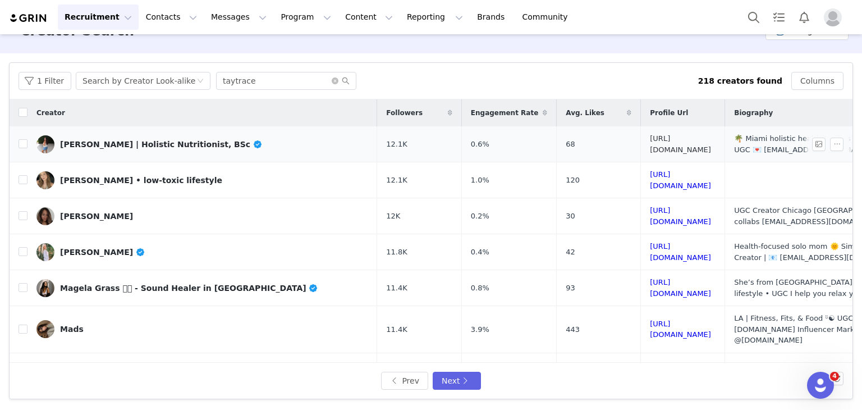
click at [653, 144] on link "[URL][DOMAIN_NAME]" at bounding box center [680, 144] width 61 height 20
click at [650, 212] on link "[URL][DOMAIN_NAME]" at bounding box center [680, 216] width 61 height 20
click at [660, 245] on link "[URL][DOMAIN_NAME]" at bounding box center [680, 252] width 61 height 20
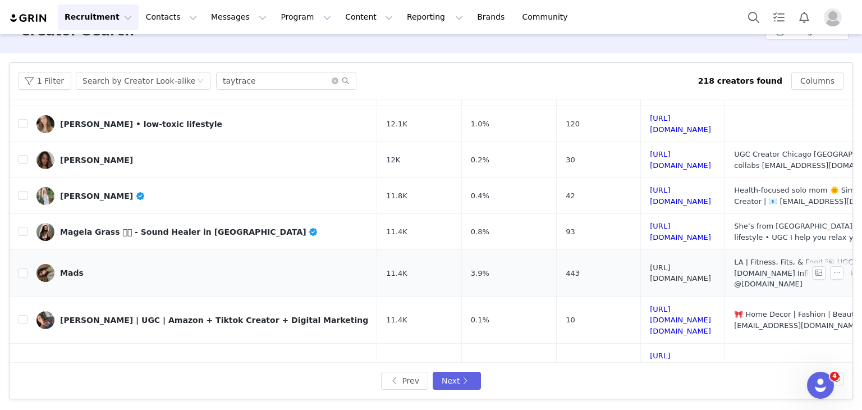
click at [662, 263] on link "[URL][DOMAIN_NAME]" at bounding box center [680, 273] width 61 height 20
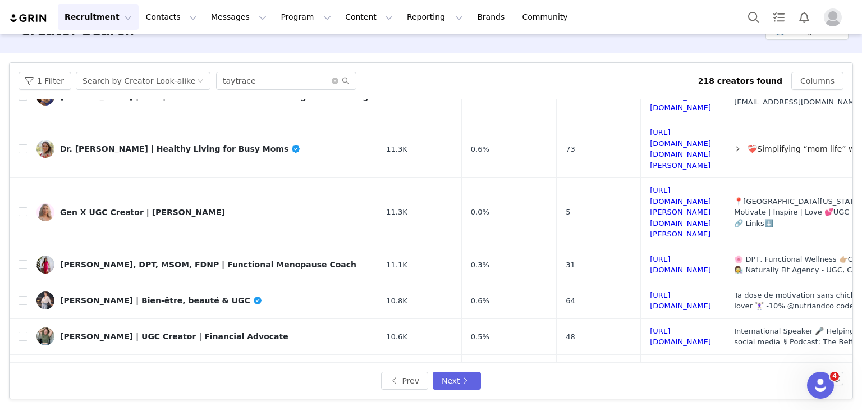
scroll to position [281, 0]
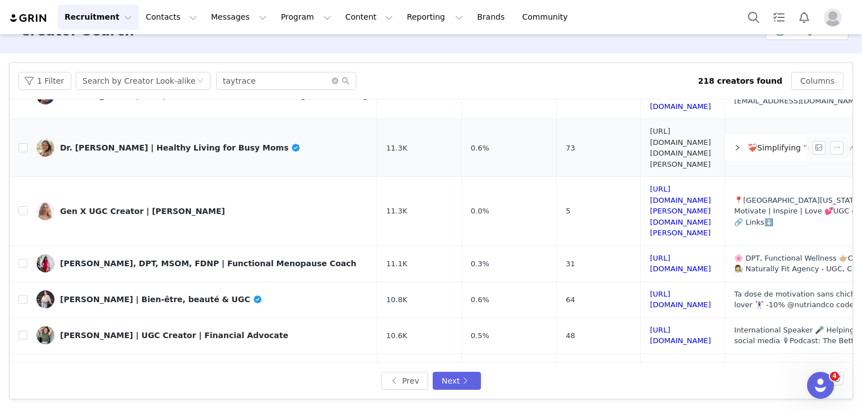
click at [687, 127] on link "[URL][DOMAIN_NAME][DOMAIN_NAME][PERSON_NAME]" at bounding box center [680, 148] width 61 height 42
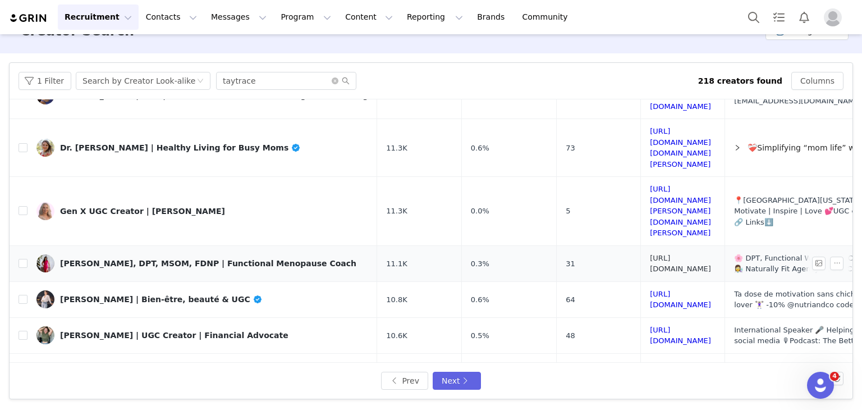
click at [683, 254] on link "[URL][DOMAIN_NAME]" at bounding box center [680, 264] width 61 height 20
click at [653, 290] on link "[URL][DOMAIN_NAME]" at bounding box center [680, 300] width 61 height 20
click at [667, 361] on link "[URL][DOMAIN_NAME][DOMAIN_NAME]" at bounding box center [680, 376] width 61 height 30
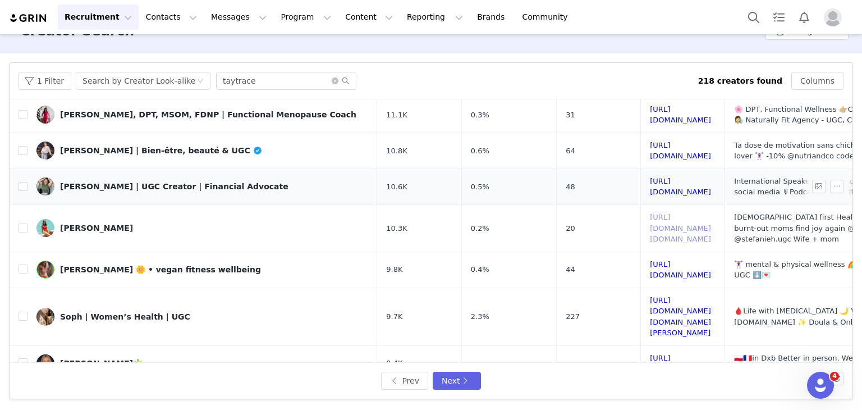
scroll to position [449, 0]
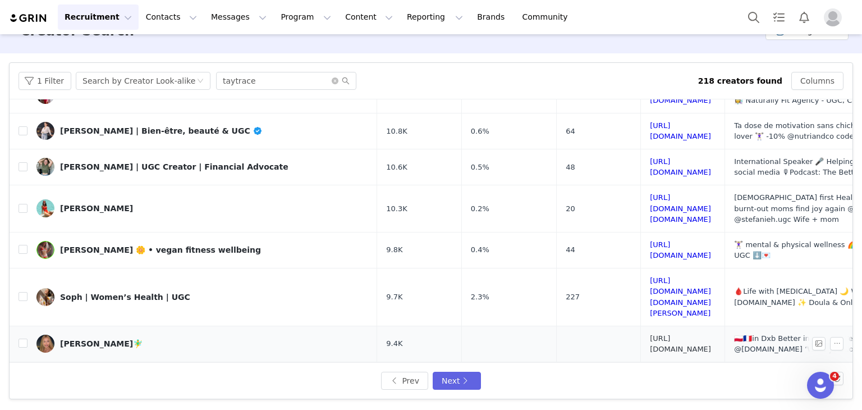
click at [688, 334] on link "[URL][DOMAIN_NAME]" at bounding box center [680, 344] width 61 height 20
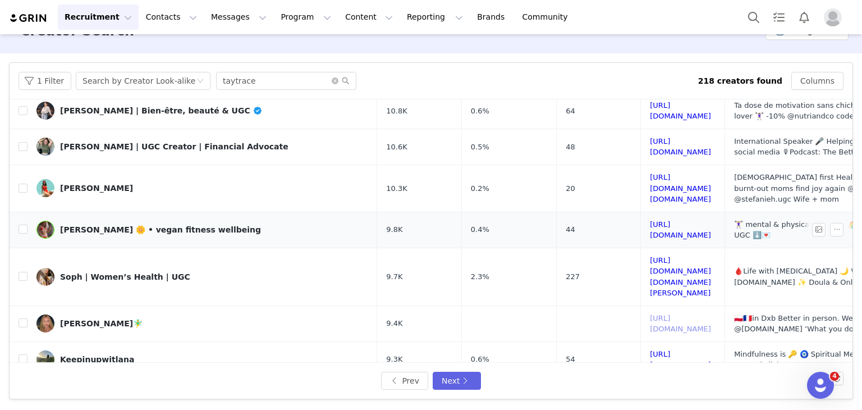
scroll to position [488, 0]
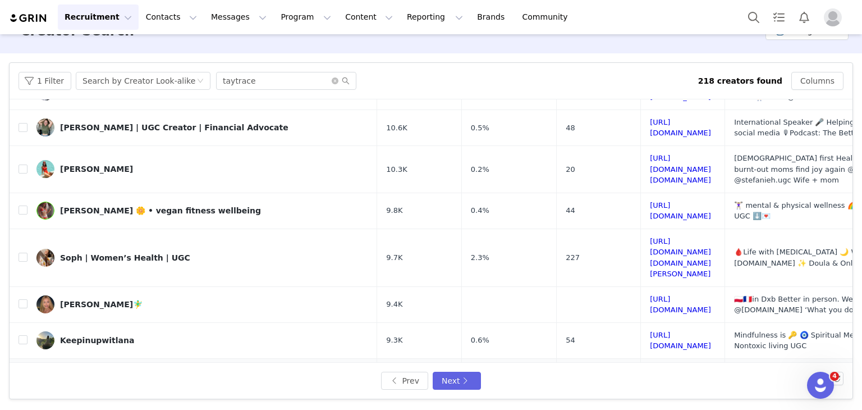
click at [678, 372] on link "[URL][DOMAIN_NAME]" at bounding box center [680, 382] width 61 height 20
click at [404, 382] on button "Prev" at bounding box center [404, 381] width 47 height 18
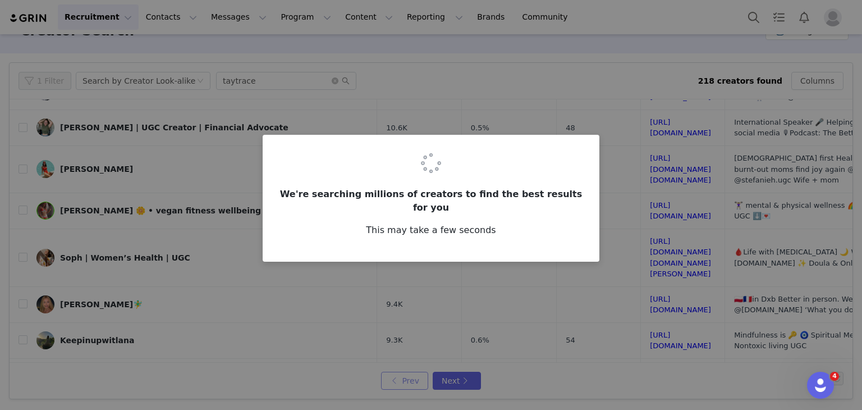
scroll to position [0, 0]
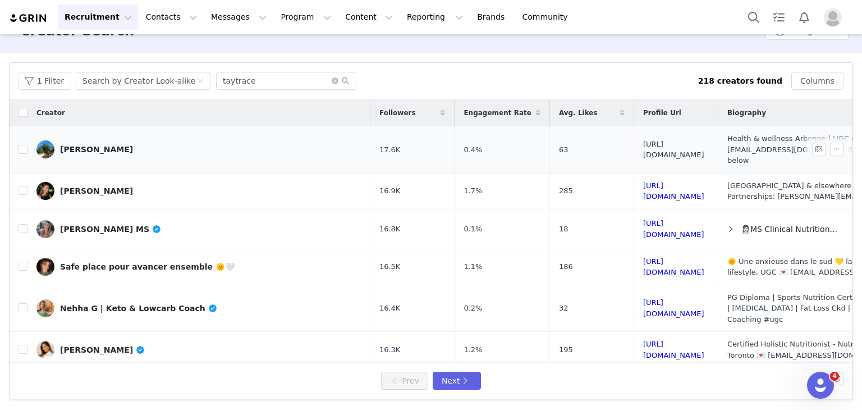
click at [643, 144] on link "[URL][DOMAIN_NAME]" at bounding box center [673, 150] width 61 height 20
click at [691, 298] on link "[URL][DOMAIN_NAME]" at bounding box center [673, 308] width 61 height 20
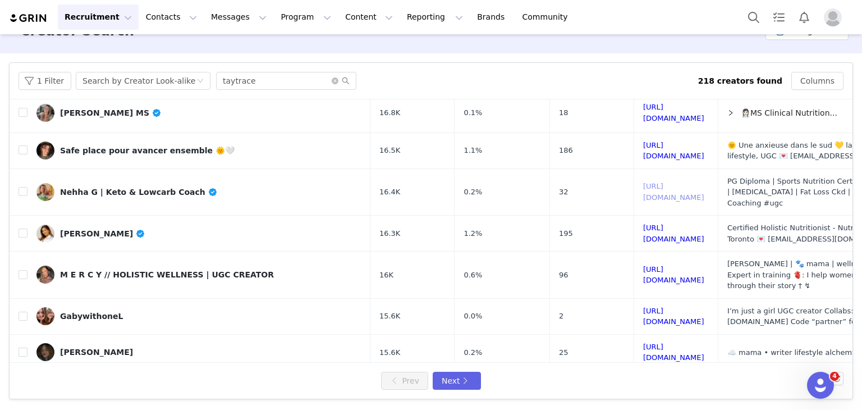
scroll to position [168, 0]
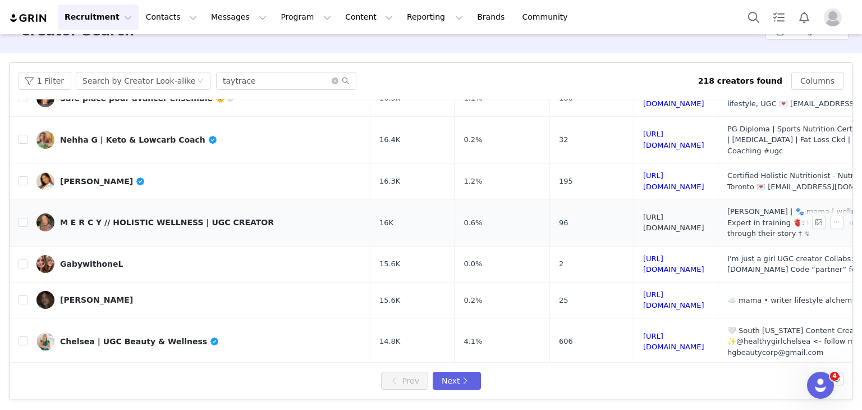
click at [643, 213] on link "[URL][DOMAIN_NAME]" at bounding box center [673, 223] width 61 height 20
click at [438, 382] on button "Next" at bounding box center [457, 381] width 48 height 18
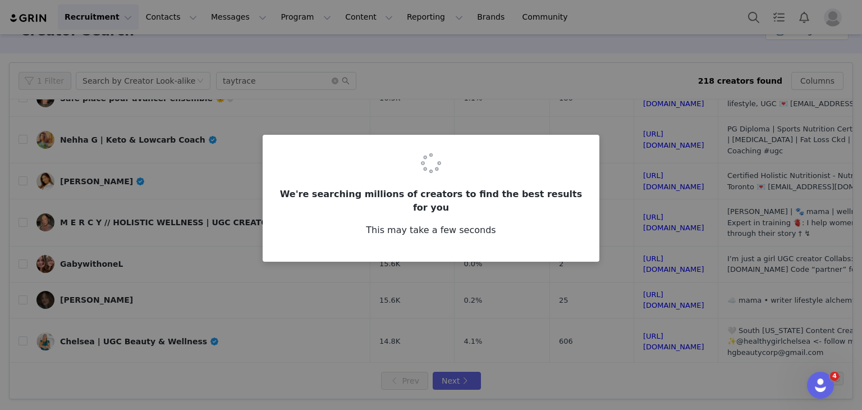
scroll to position [0, 0]
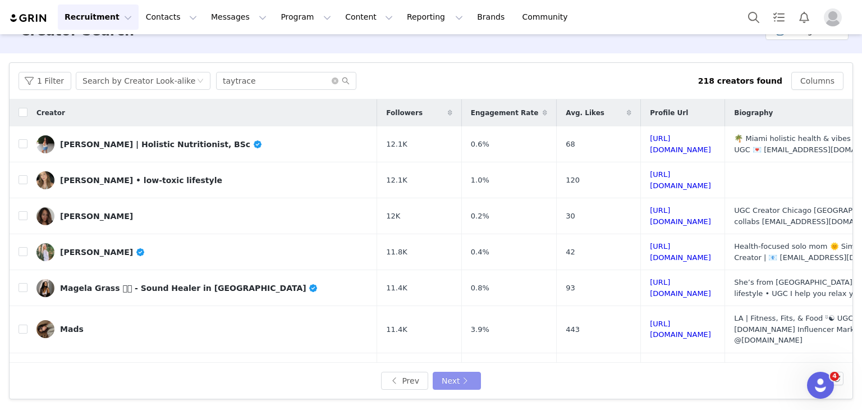
click at [452, 378] on button "Next" at bounding box center [457, 381] width 48 height 18
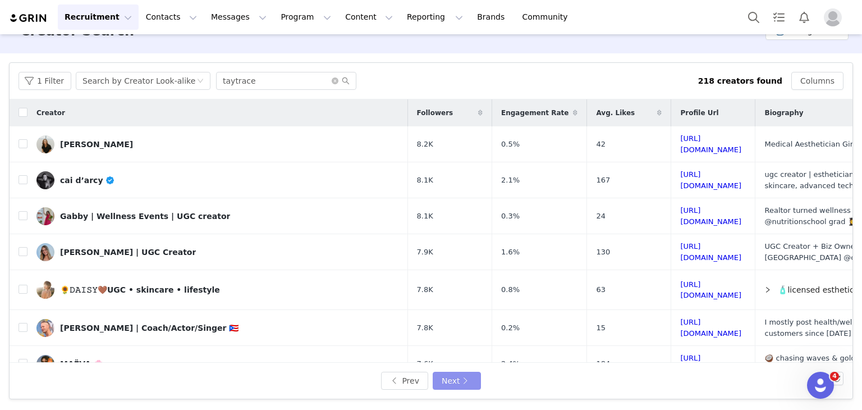
click at [454, 378] on button "Next" at bounding box center [457, 381] width 48 height 18
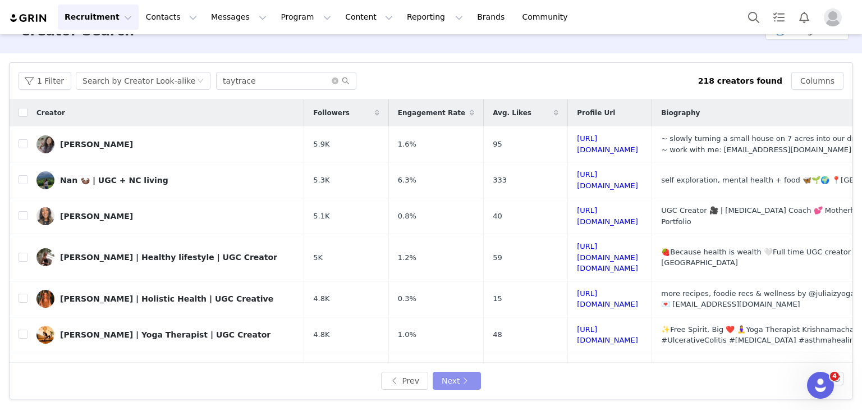
click at [445, 374] on button "Next" at bounding box center [457, 381] width 48 height 18
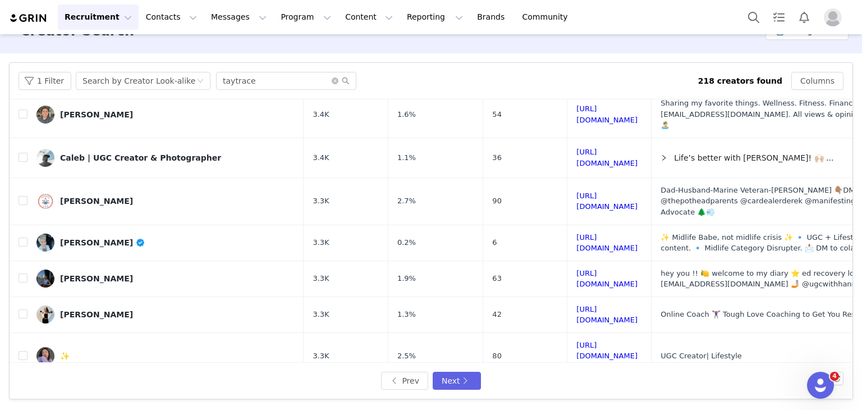
scroll to position [487, 0]
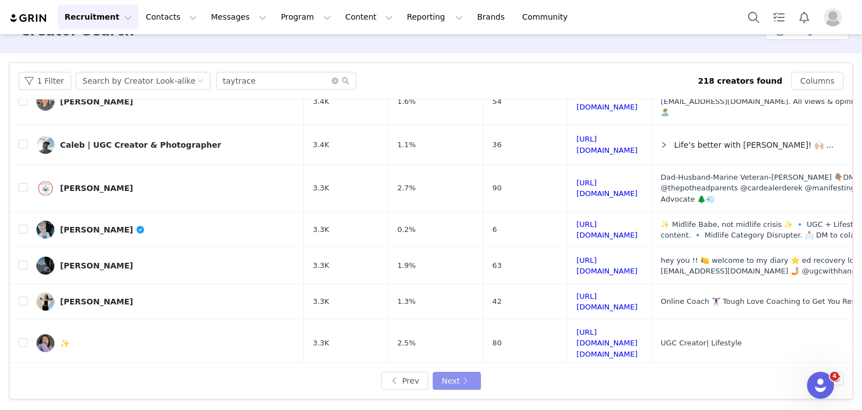
click at [445, 385] on button "Next" at bounding box center [457, 381] width 48 height 18
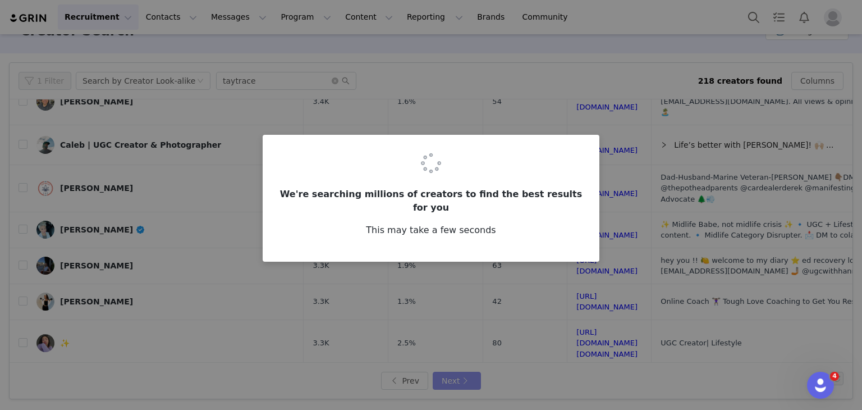
scroll to position [0, 0]
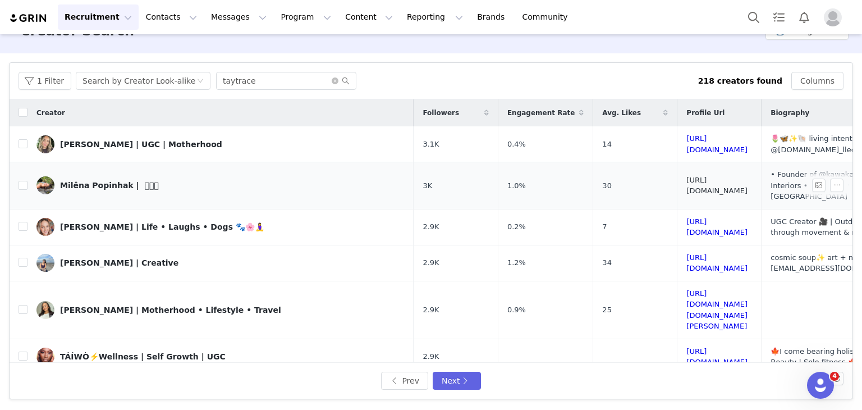
click at [687, 178] on link "[URL][DOMAIN_NAME]" at bounding box center [717, 186] width 61 height 20
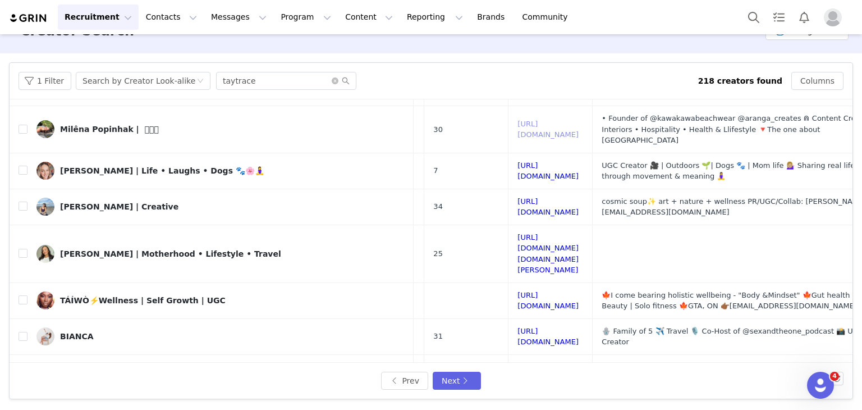
scroll to position [56, 180]
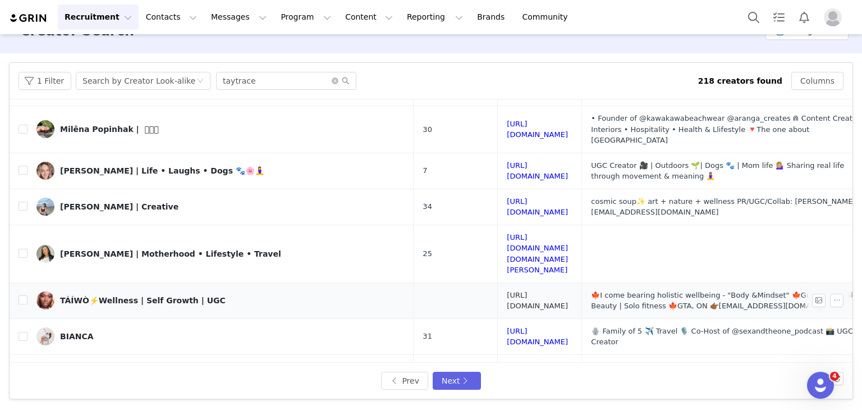
click at [507, 291] on link "[URL][DOMAIN_NAME]" at bounding box center [537, 301] width 61 height 20
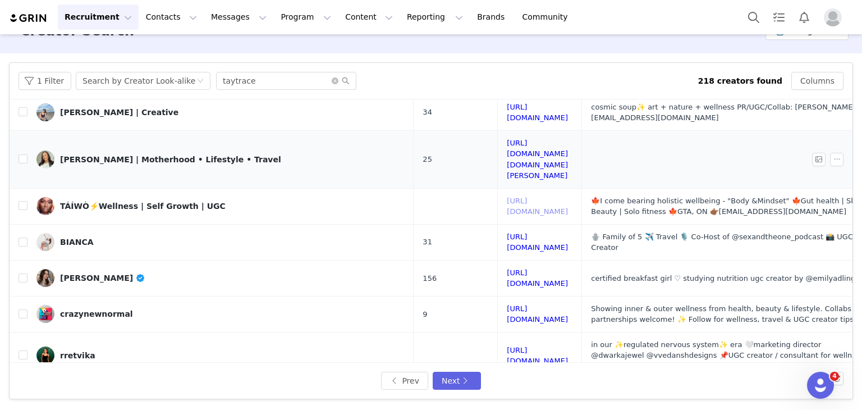
scroll to position [168, 180]
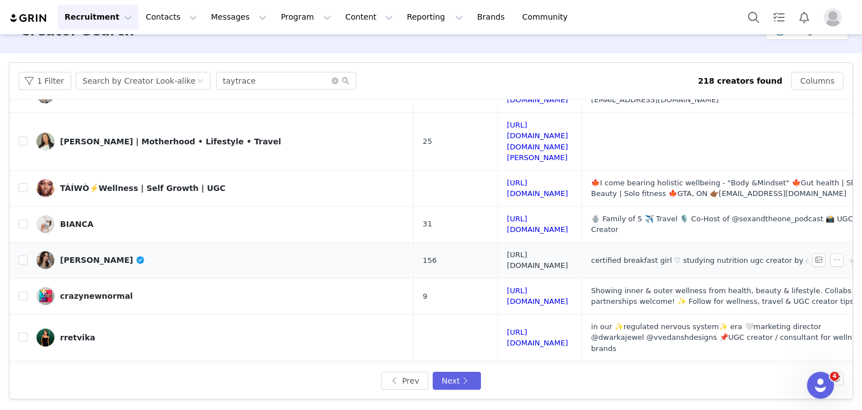
click at [507, 250] on link "[URL][DOMAIN_NAME]" at bounding box center [537, 260] width 61 height 20
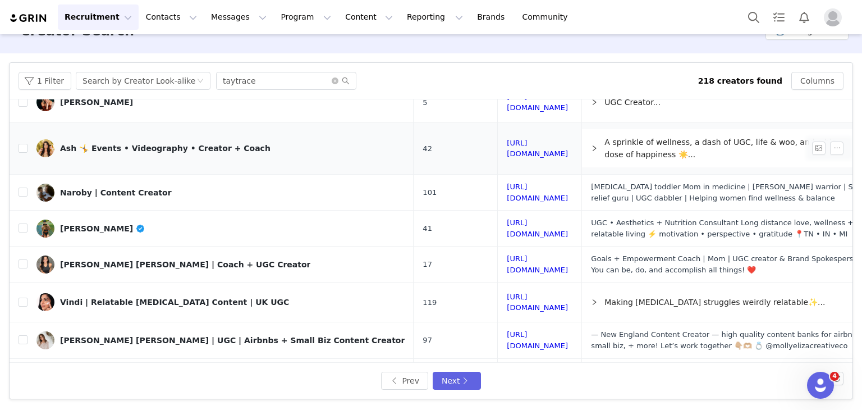
scroll to position [449, 180]
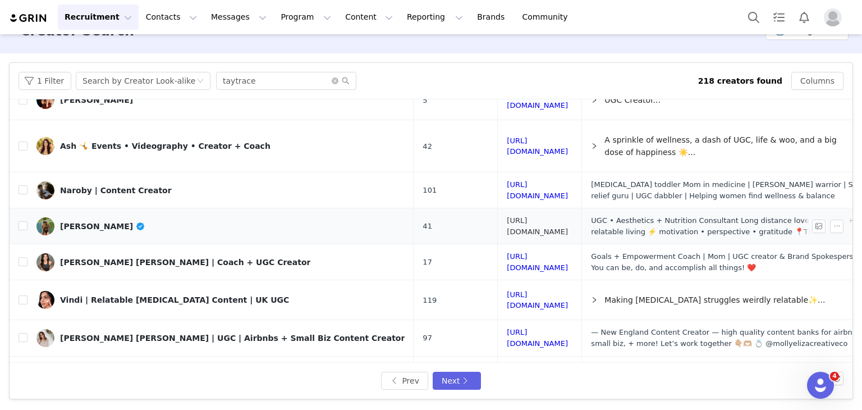
click at [507, 216] on link "[URL][DOMAIN_NAME]" at bounding box center [537, 226] width 61 height 20
click at [507, 252] on link "[URL][DOMAIN_NAME]" at bounding box center [537, 262] width 61 height 20
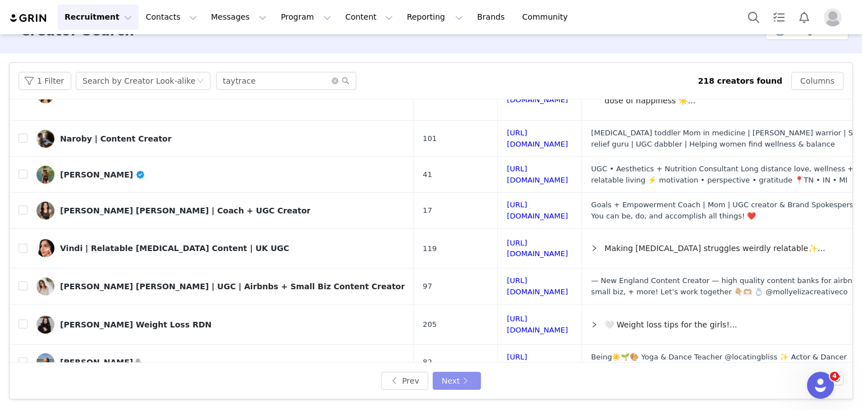
click at [451, 382] on button "Next" at bounding box center [457, 381] width 48 height 18
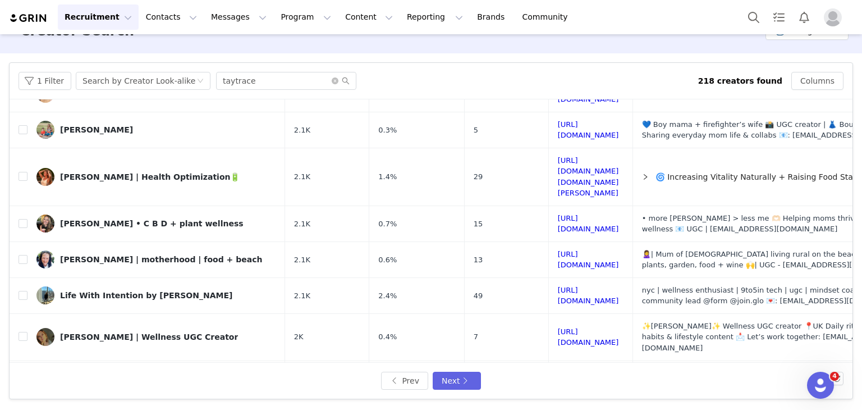
drag, startPoint x: 576, startPoint y: 362, endPoint x: 639, endPoint y: 359, distance: 62.9
click at [639, 359] on div "1 Filter Search by Creator Look-alike taytrace 218 creators found Columns Creat…" at bounding box center [431, 231] width 843 height 336
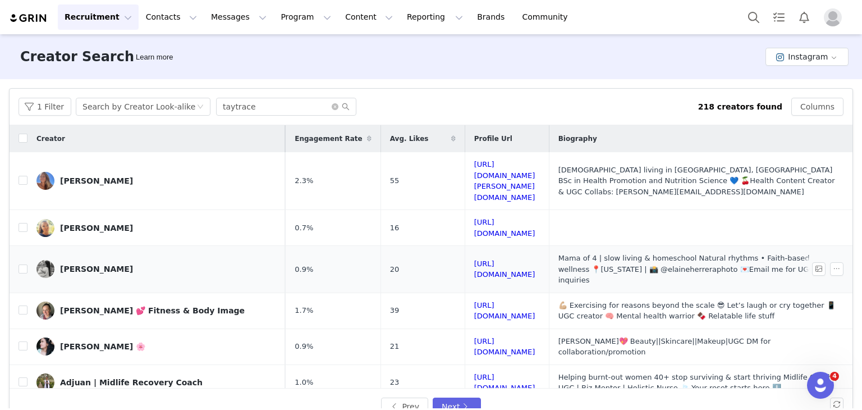
scroll to position [56, 150]
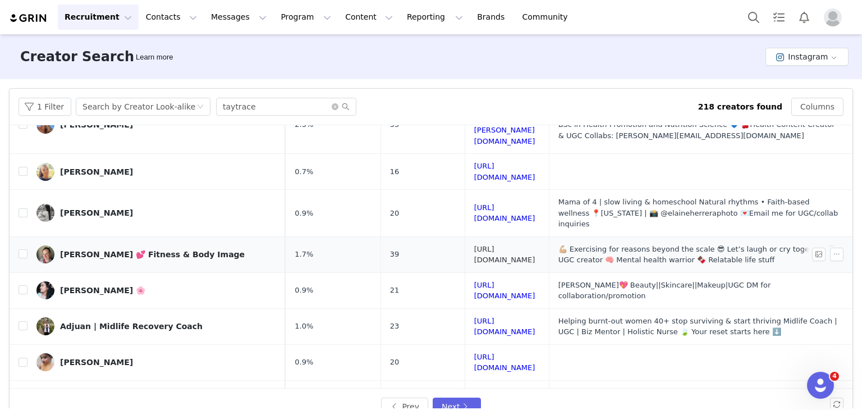
click at [496, 245] on link "[URL][DOMAIN_NAME]" at bounding box center [504, 255] width 61 height 20
